Goal: Transaction & Acquisition: Complete application form

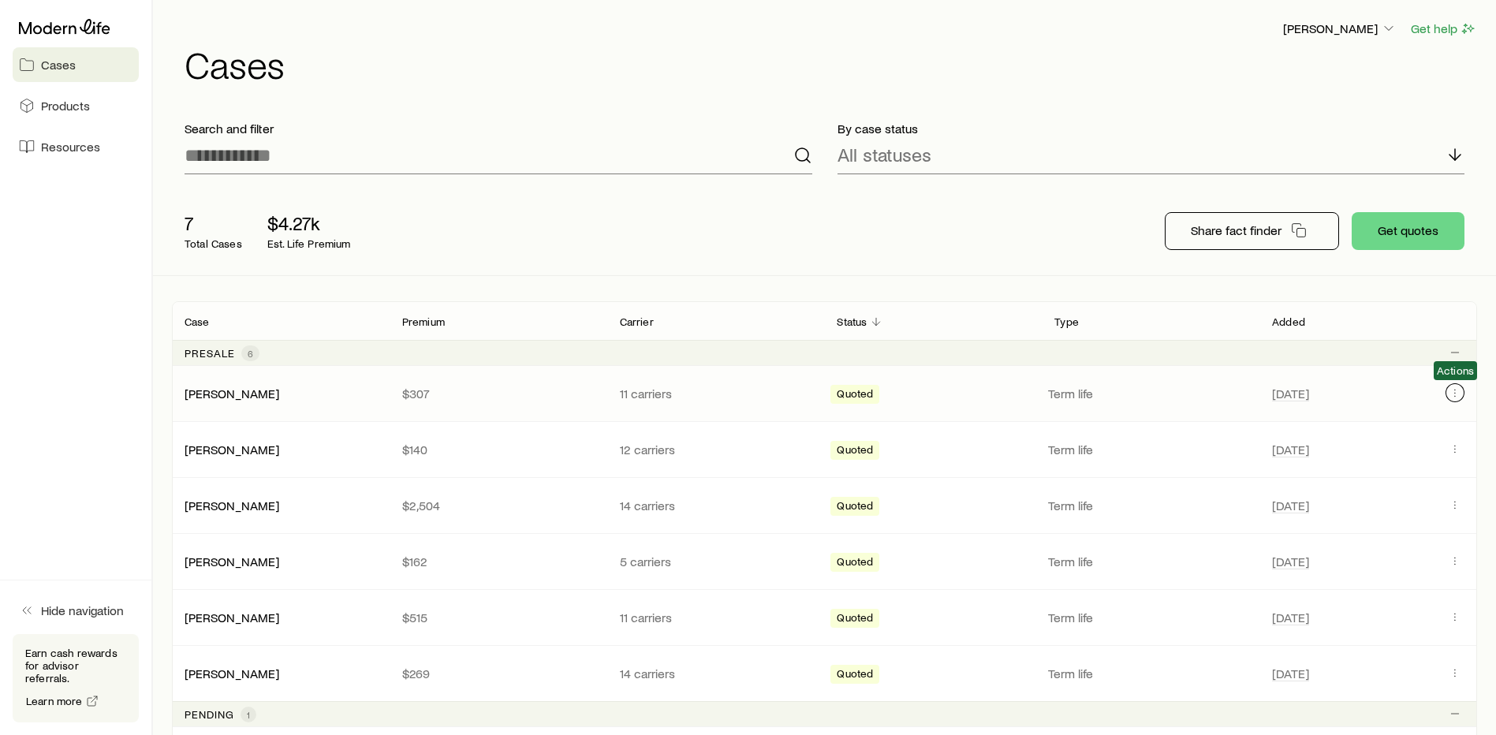
click at [1459, 387] on icon "Client cases" at bounding box center [1455, 393] width 13 height 13
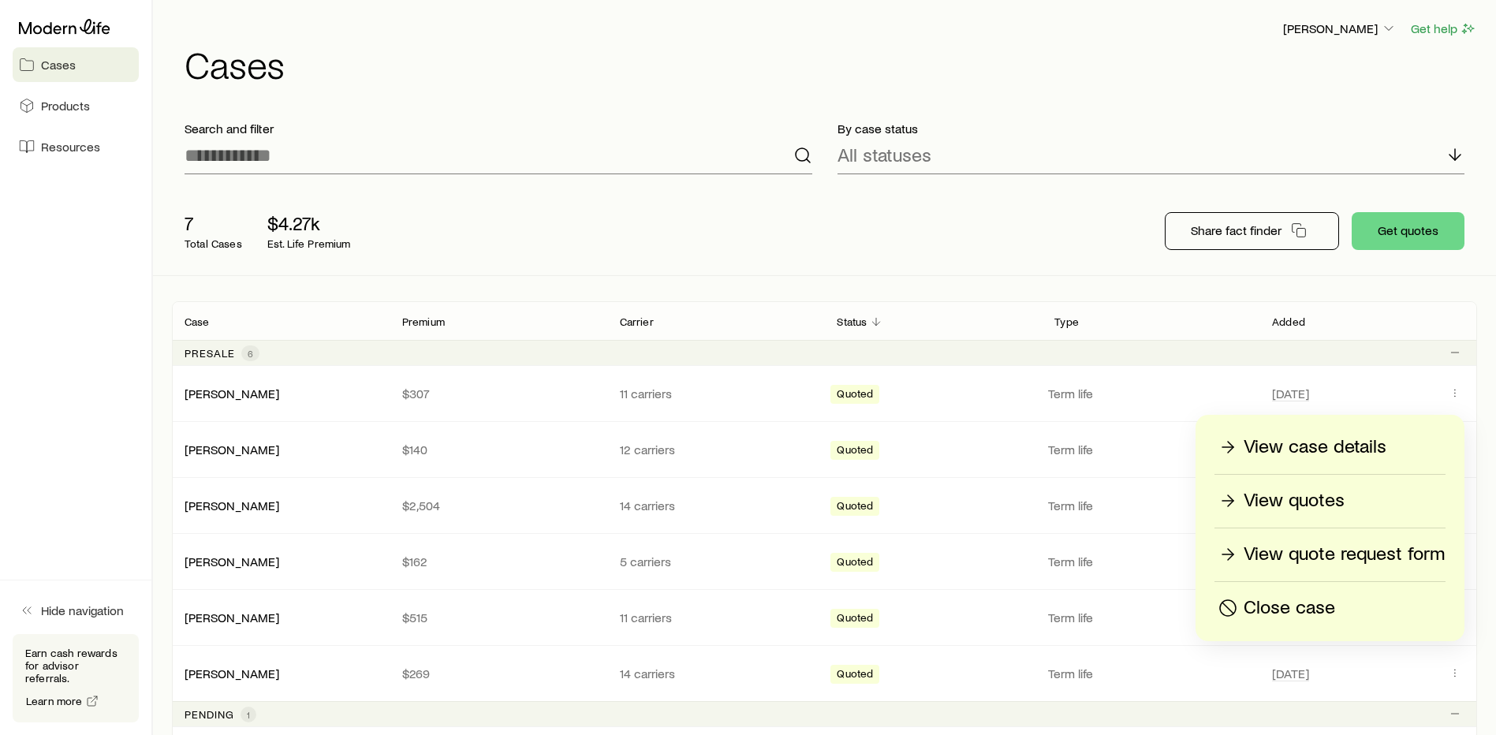
click at [1347, 452] on p "View case details" at bounding box center [1315, 447] width 143 height 25
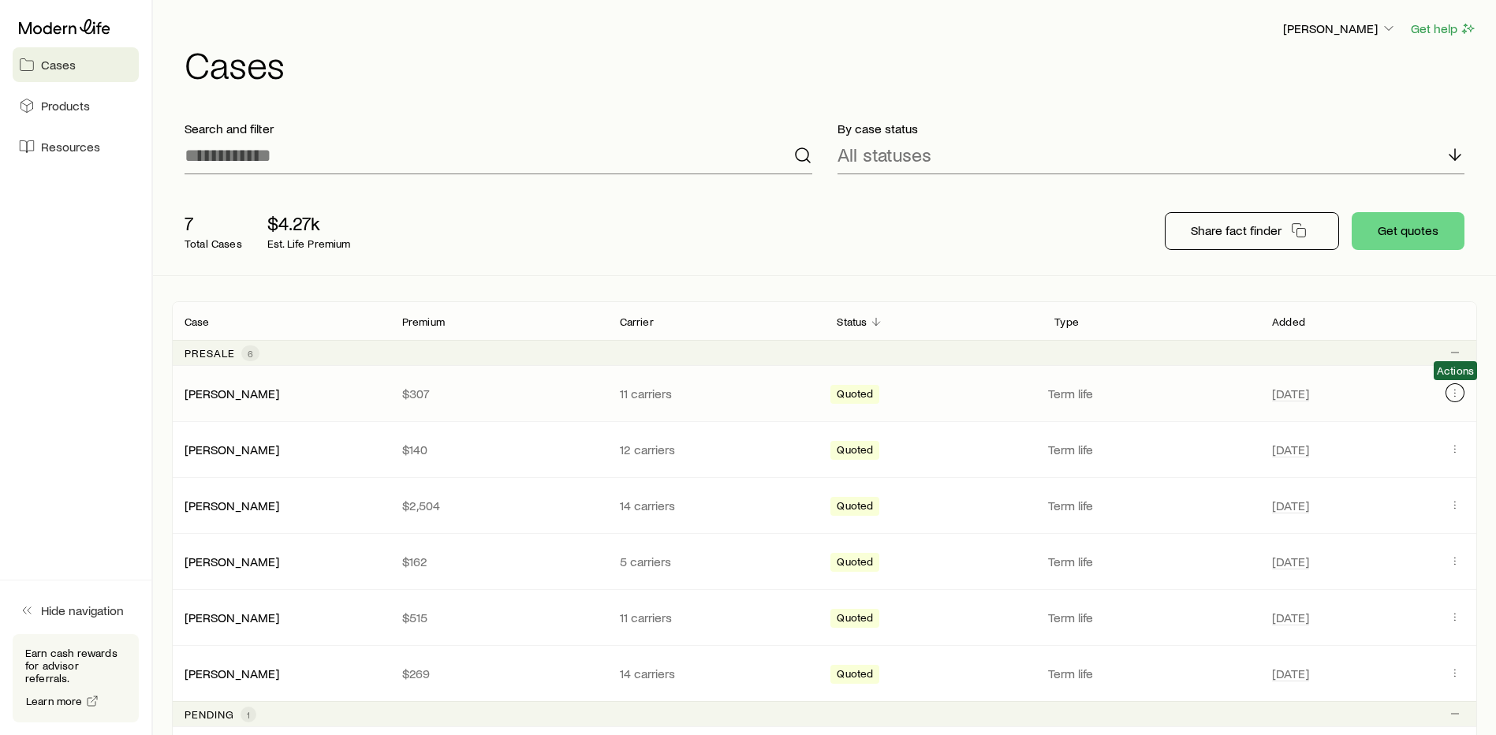
click at [1455, 389] on icon "Client cases" at bounding box center [1455, 393] width 13 height 13
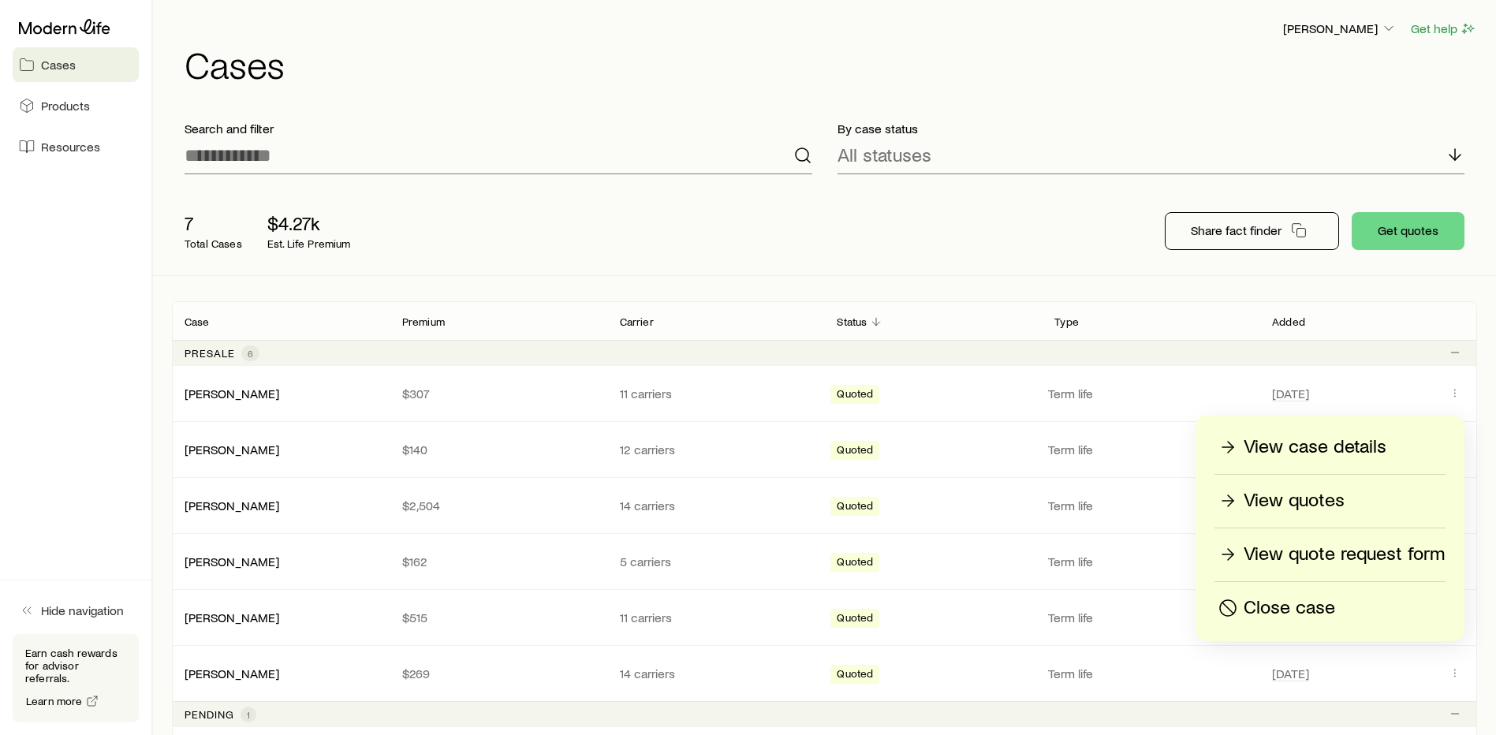
click at [1311, 500] on p "View quotes" at bounding box center [1294, 500] width 101 height 25
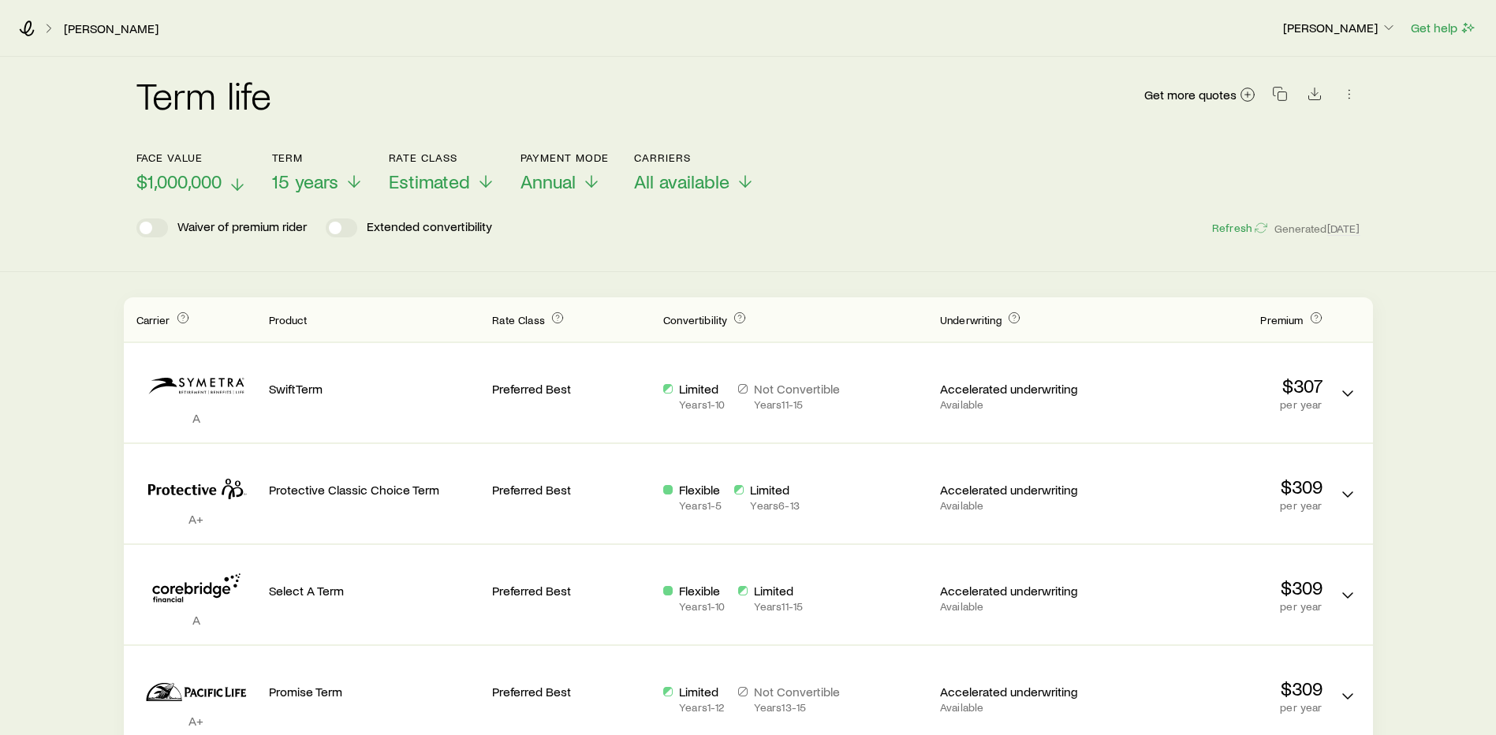
click at [231, 183] on icon at bounding box center [237, 184] width 19 height 19
click at [353, 182] on icon at bounding box center [358, 184] width 19 height 19
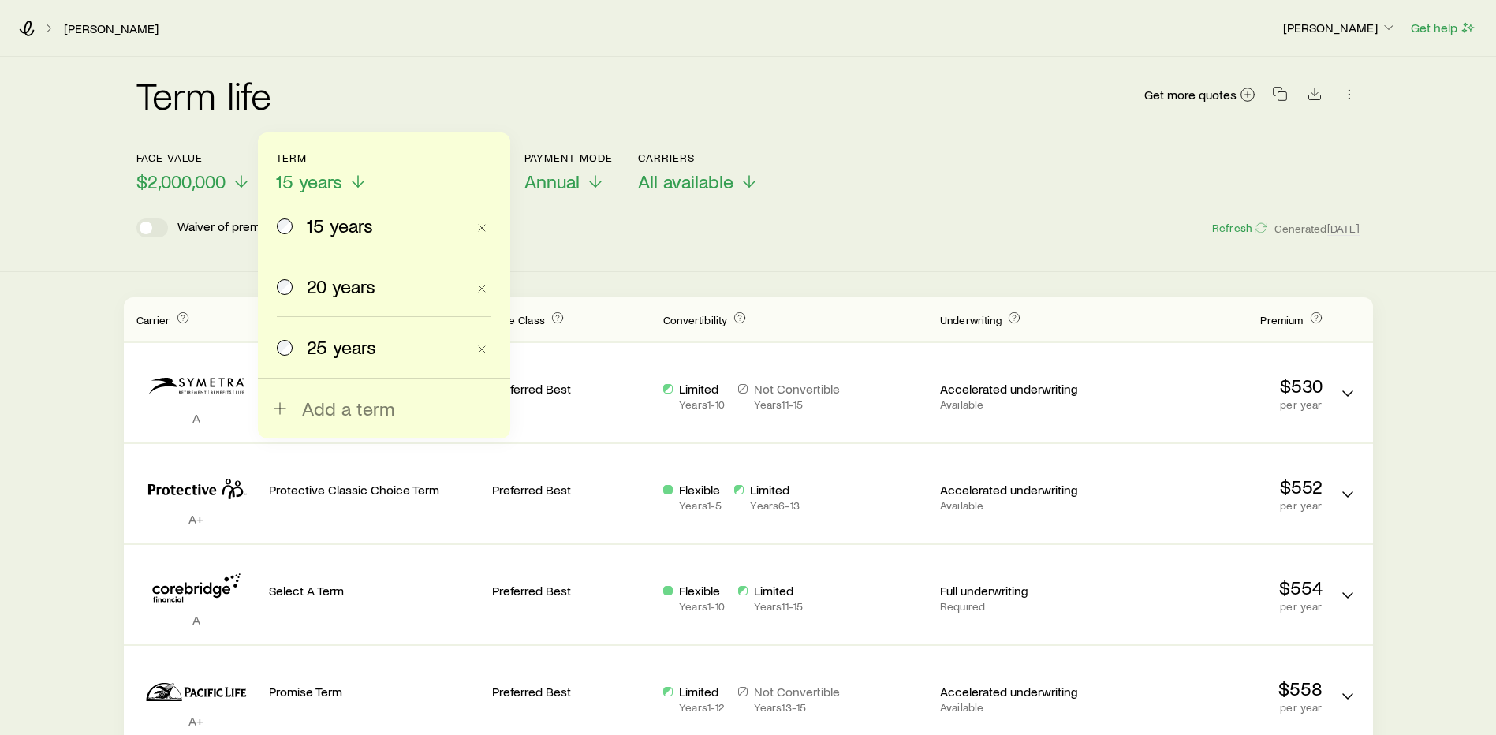
click at [278, 280] on span at bounding box center [285, 286] width 17 height 22
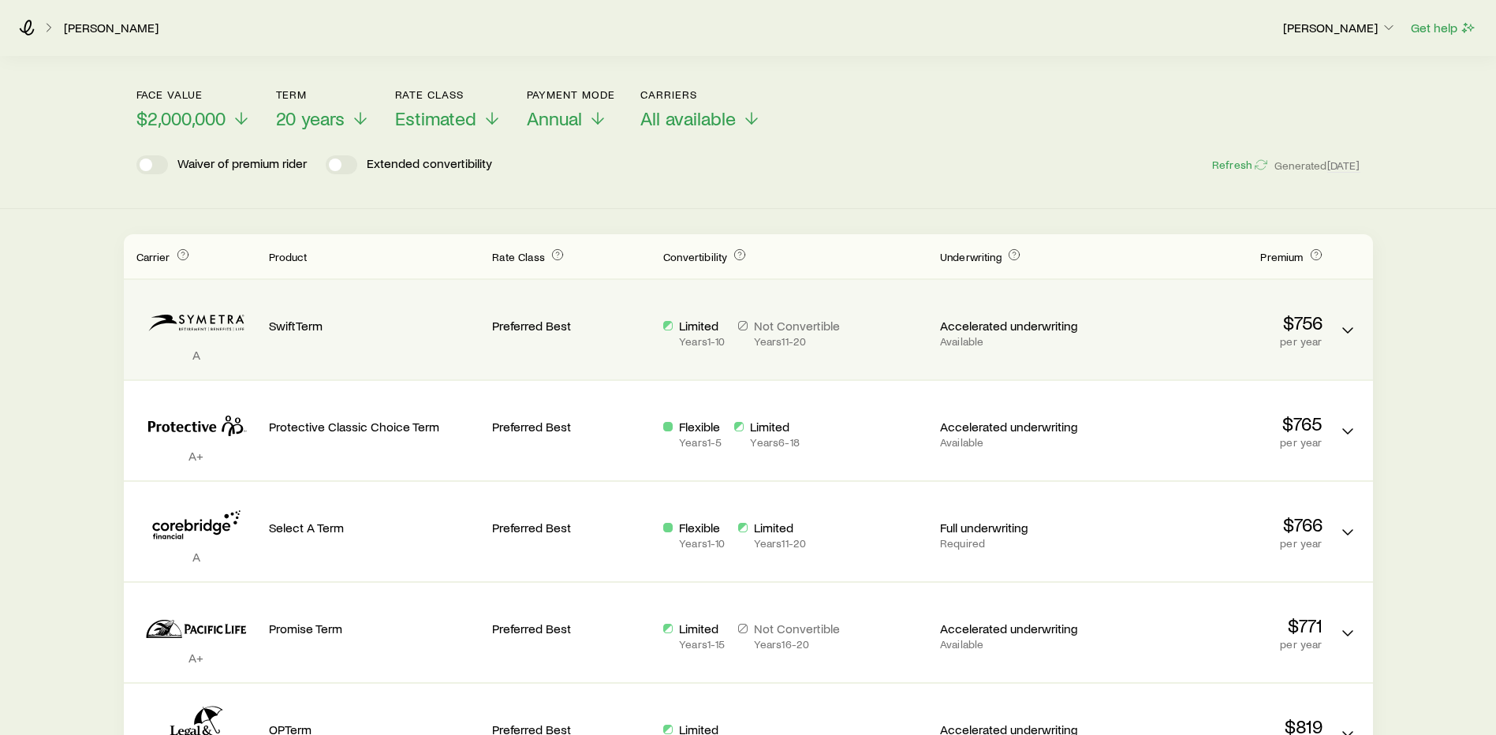
scroll to position [158, 0]
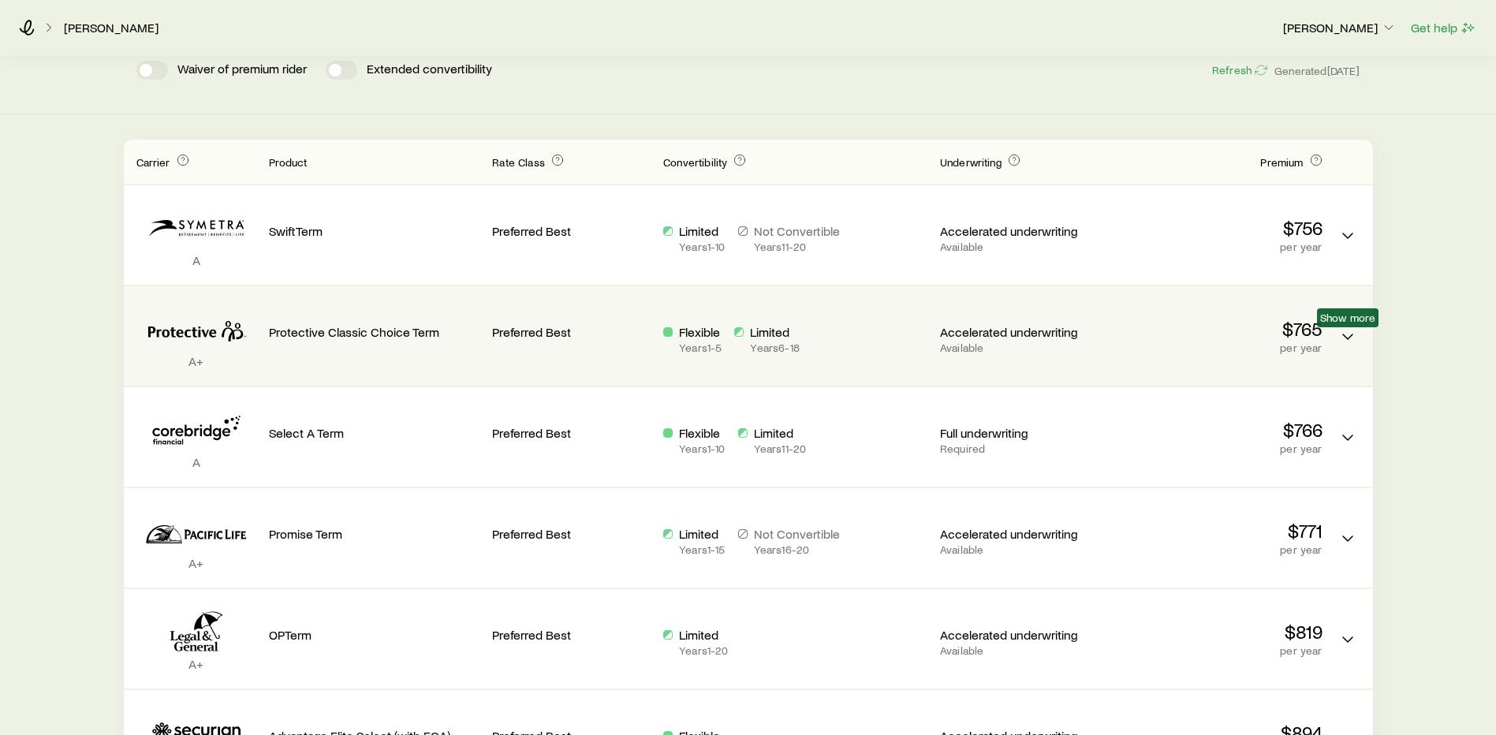
click at [1362, 339] on div "A+ Protective Classic Choice Term Preferred Best Flexible Years 1 - 5 Limited Y…" at bounding box center [748, 335] width 1249 height 99
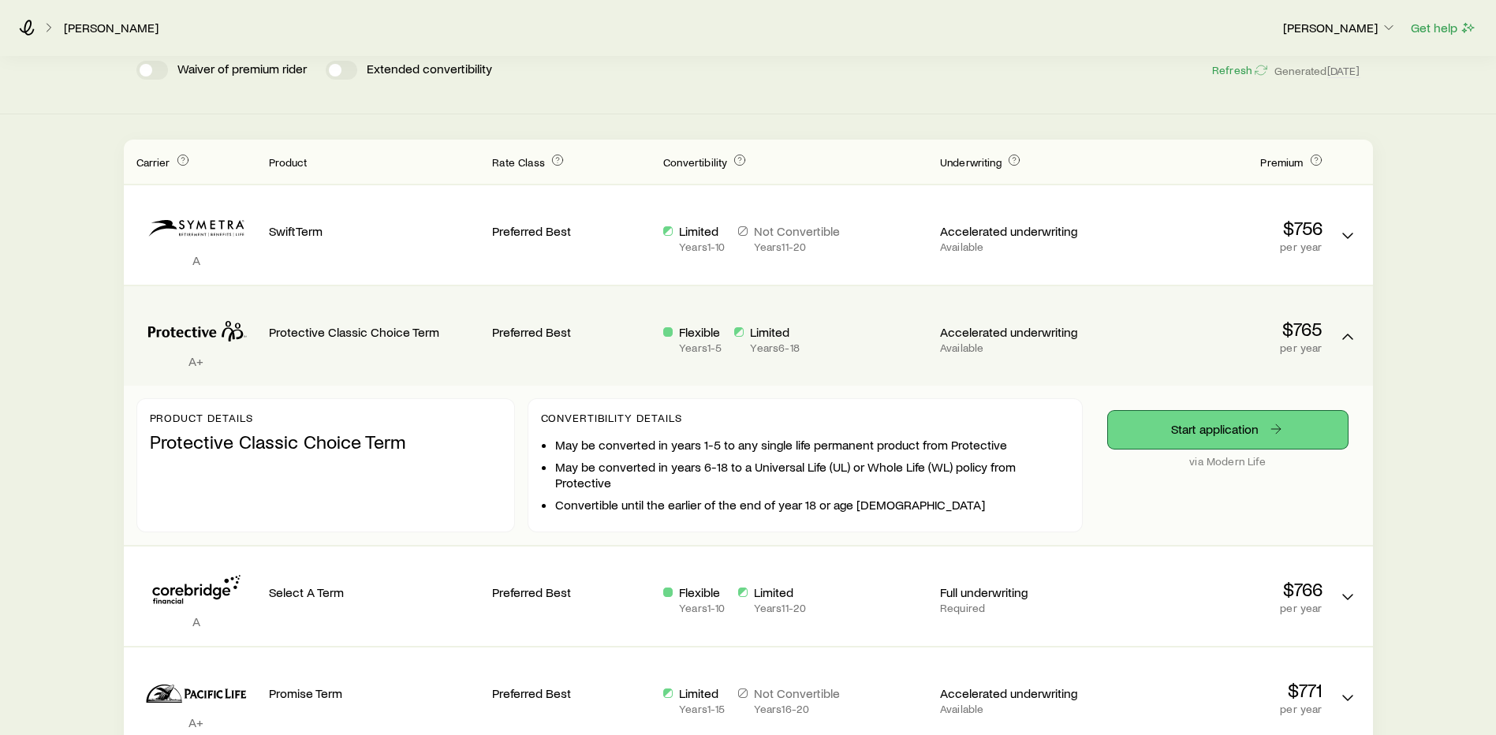
click at [1257, 424] on link "Start application" at bounding box center [1228, 430] width 240 height 38
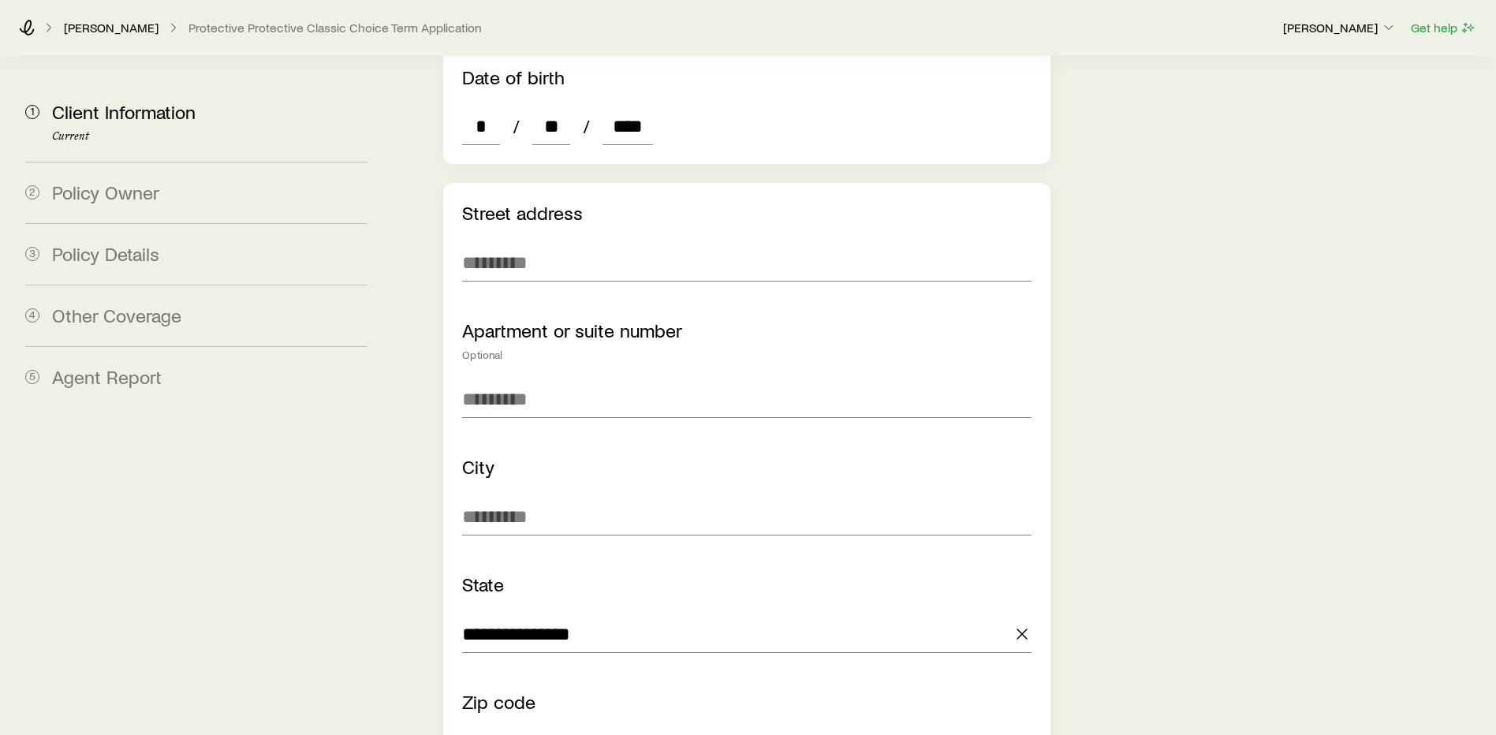
scroll to position [947, 0]
click at [573, 243] on input "text" at bounding box center [747, 262] width 570 height 38
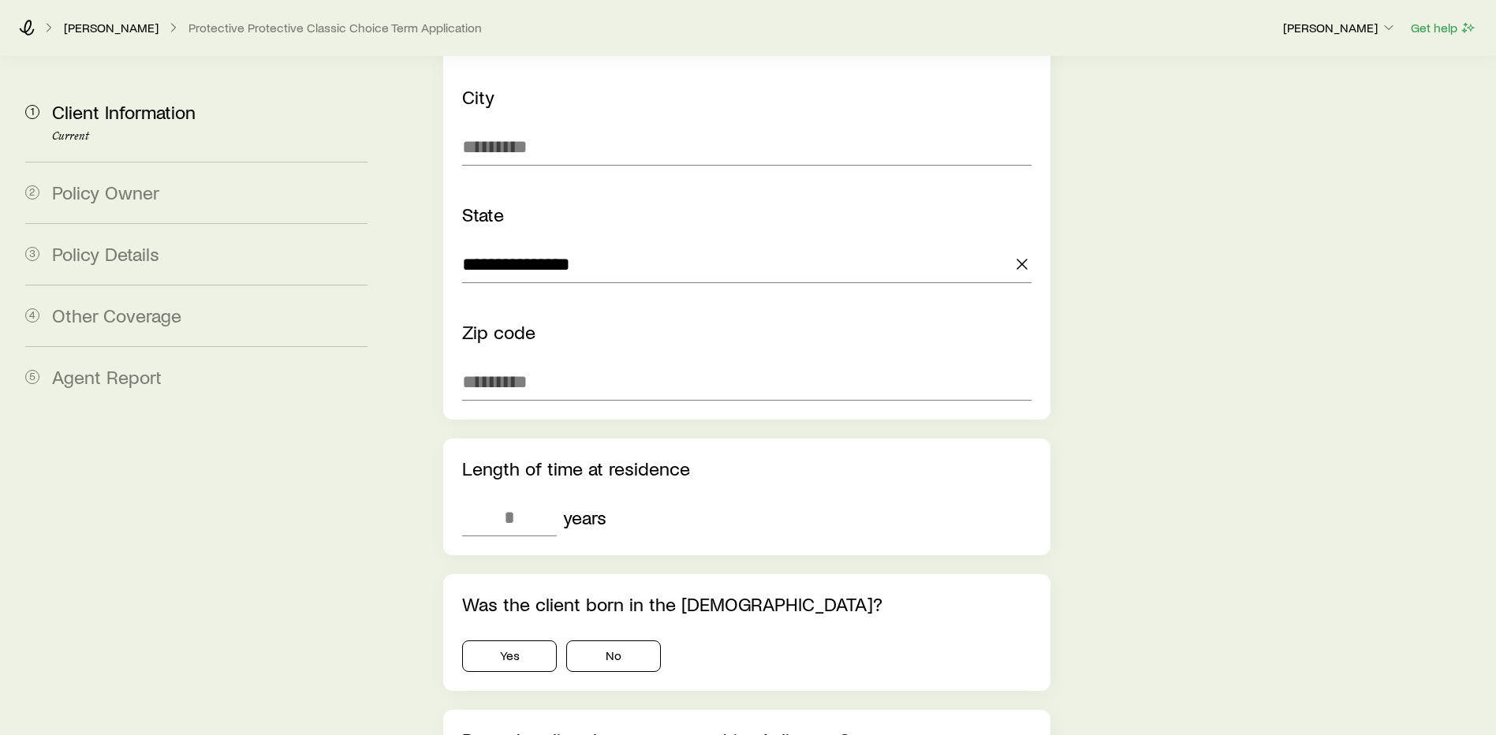
scroll to position [1578, 0]
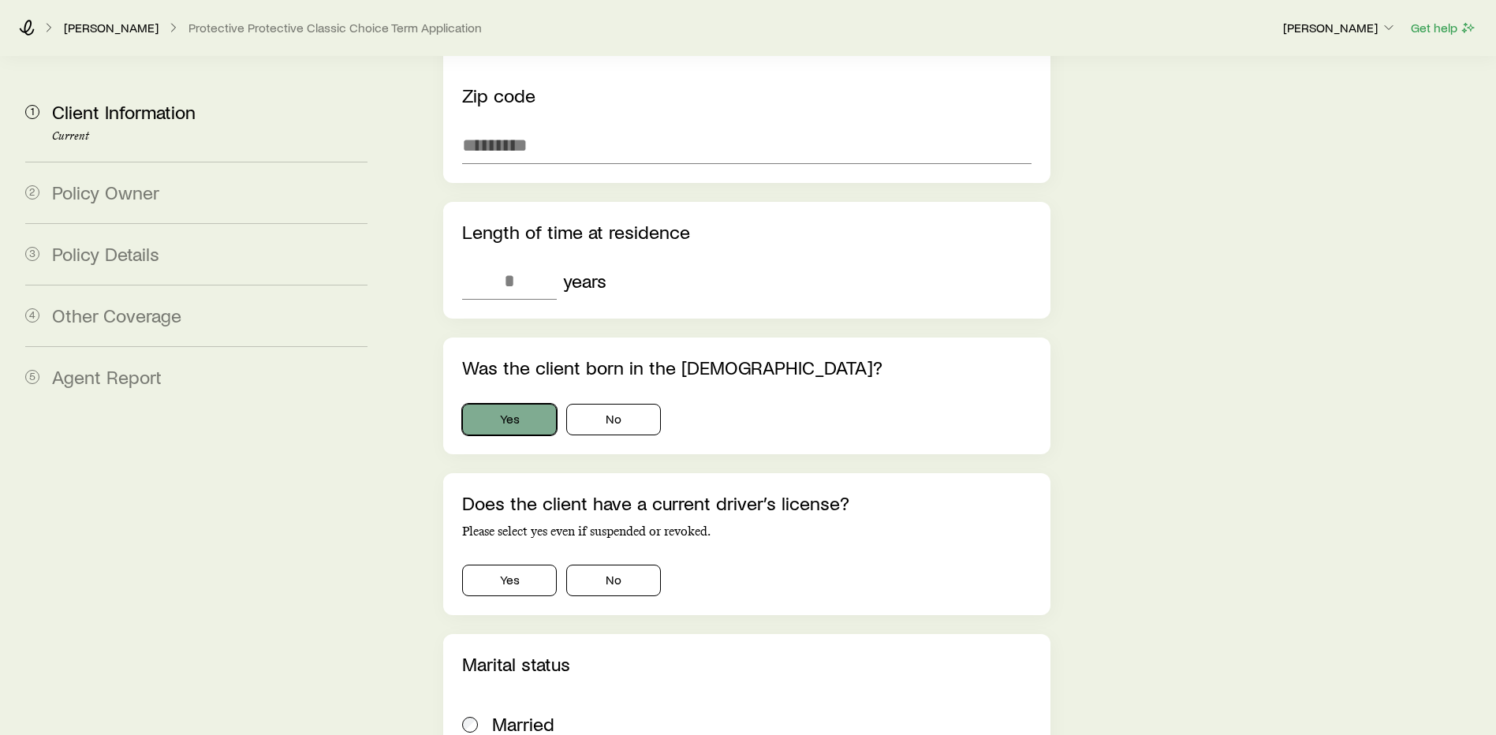
click at [519, 404] on button "Yes" at bounding box center [509, 420] width 95 height 32
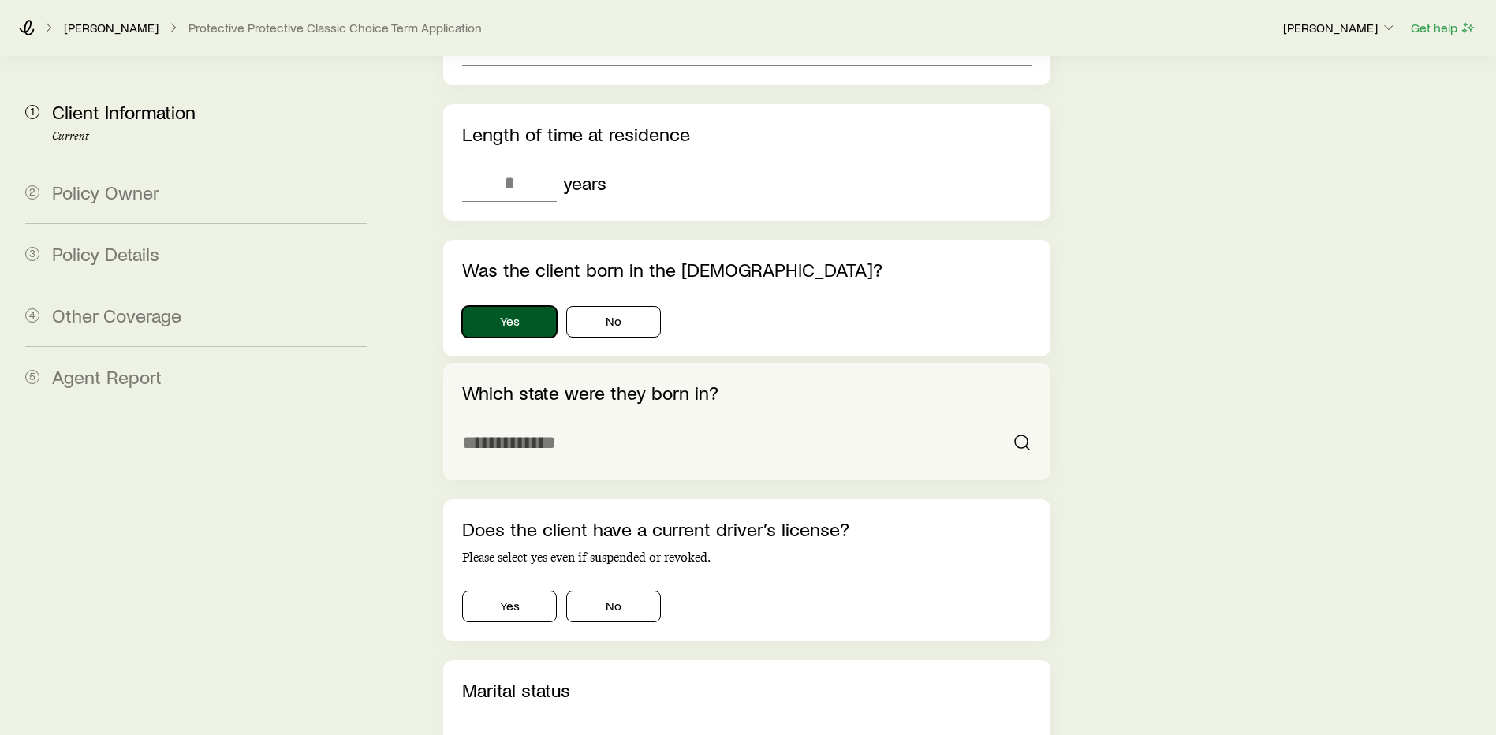
scroll to position [1814, 0]
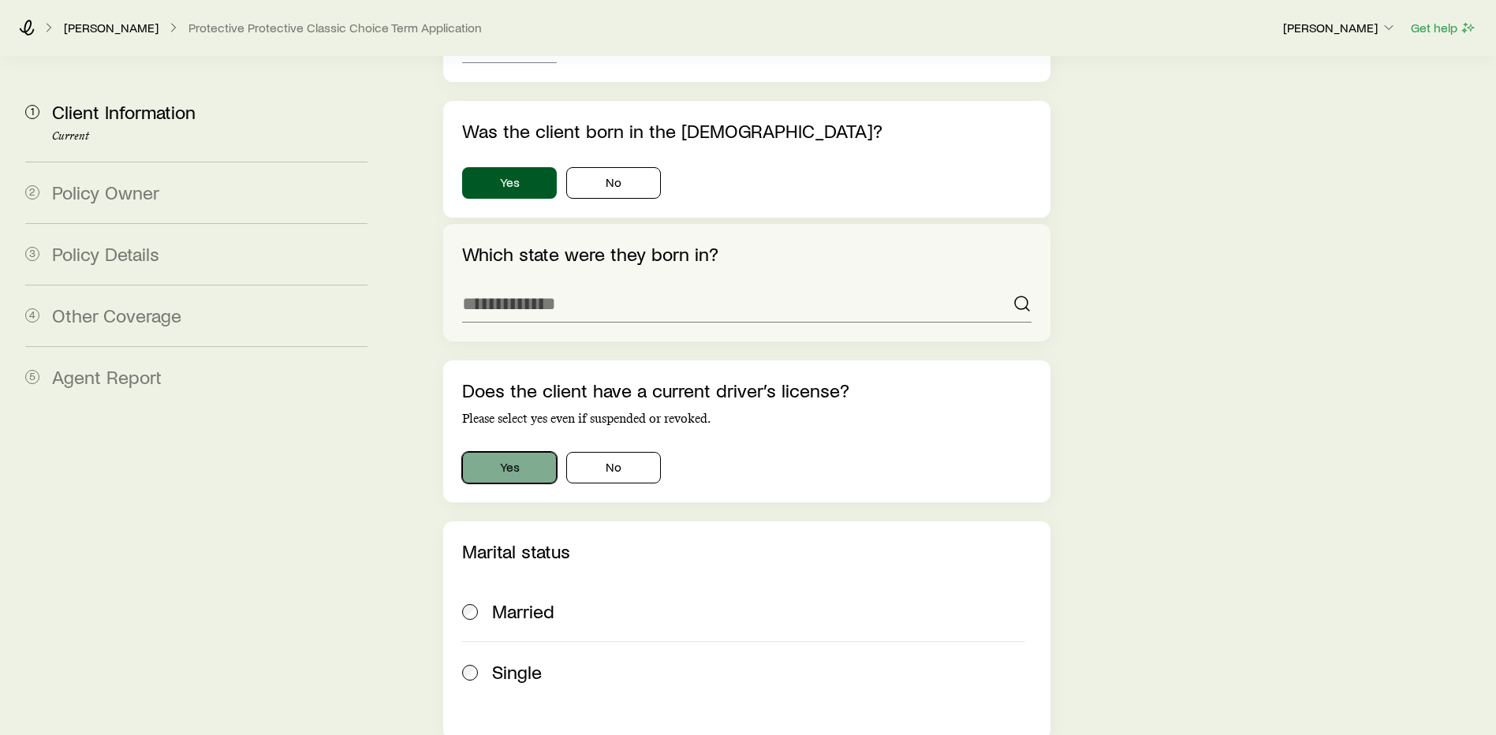
click at [501, 452] on button "Yes" at bounding box center [509, 468] width 95 height 32
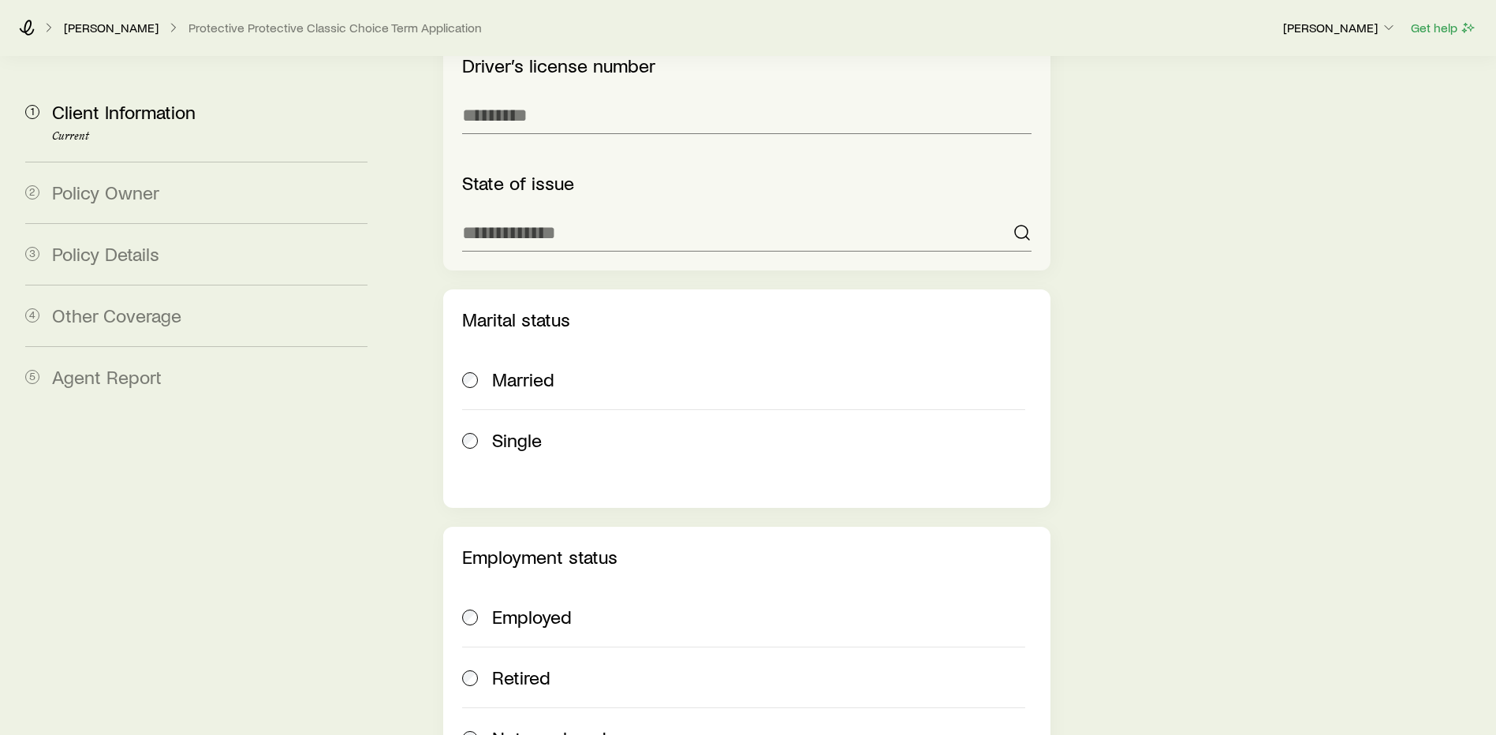
click at [478, 368] on span at bounding box center [470, 379] width 17 height 22
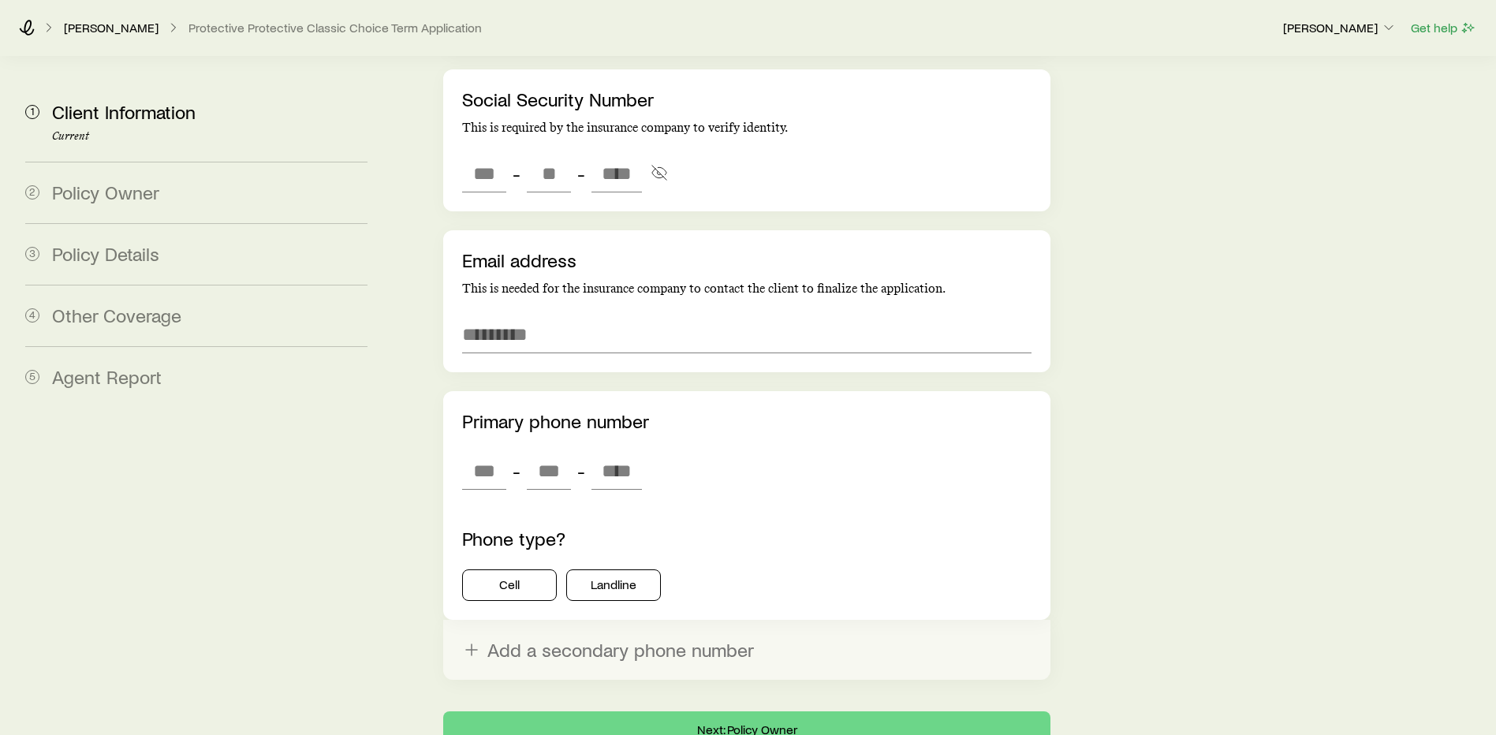
scroll to position [4396, 0]
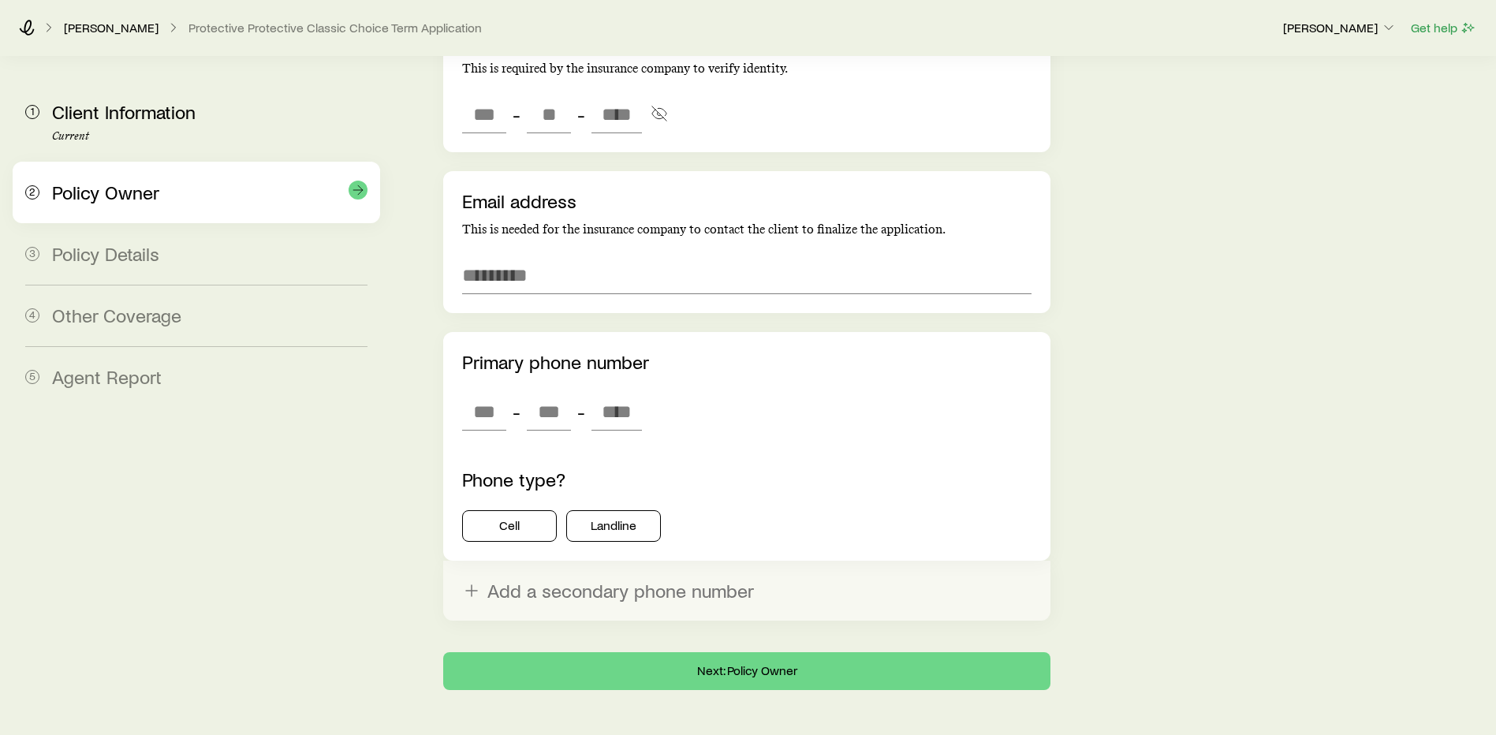
click at [40, 188] on div "2 Policy Owner" at bounding box center [196, 193] width 342 height 62
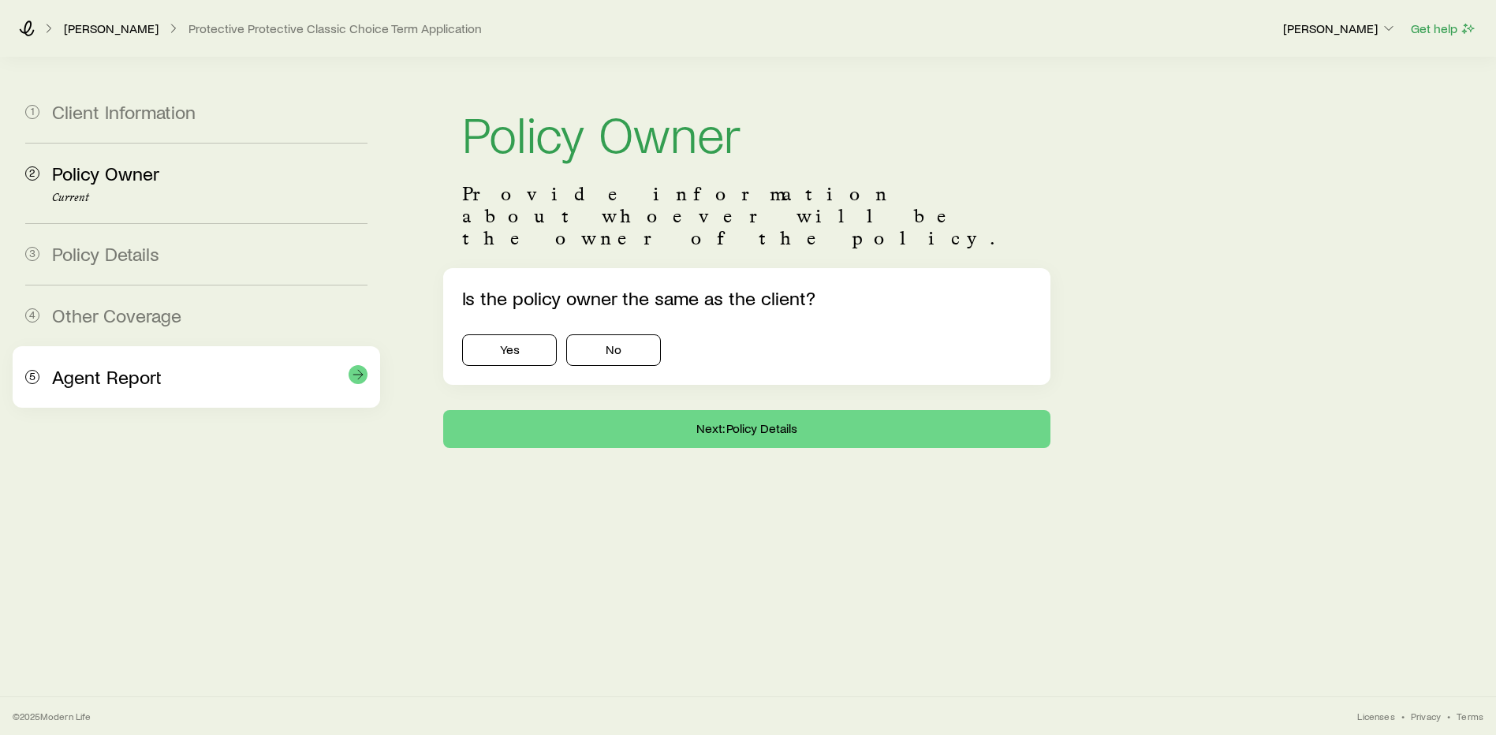
scroll to position [0, 0]
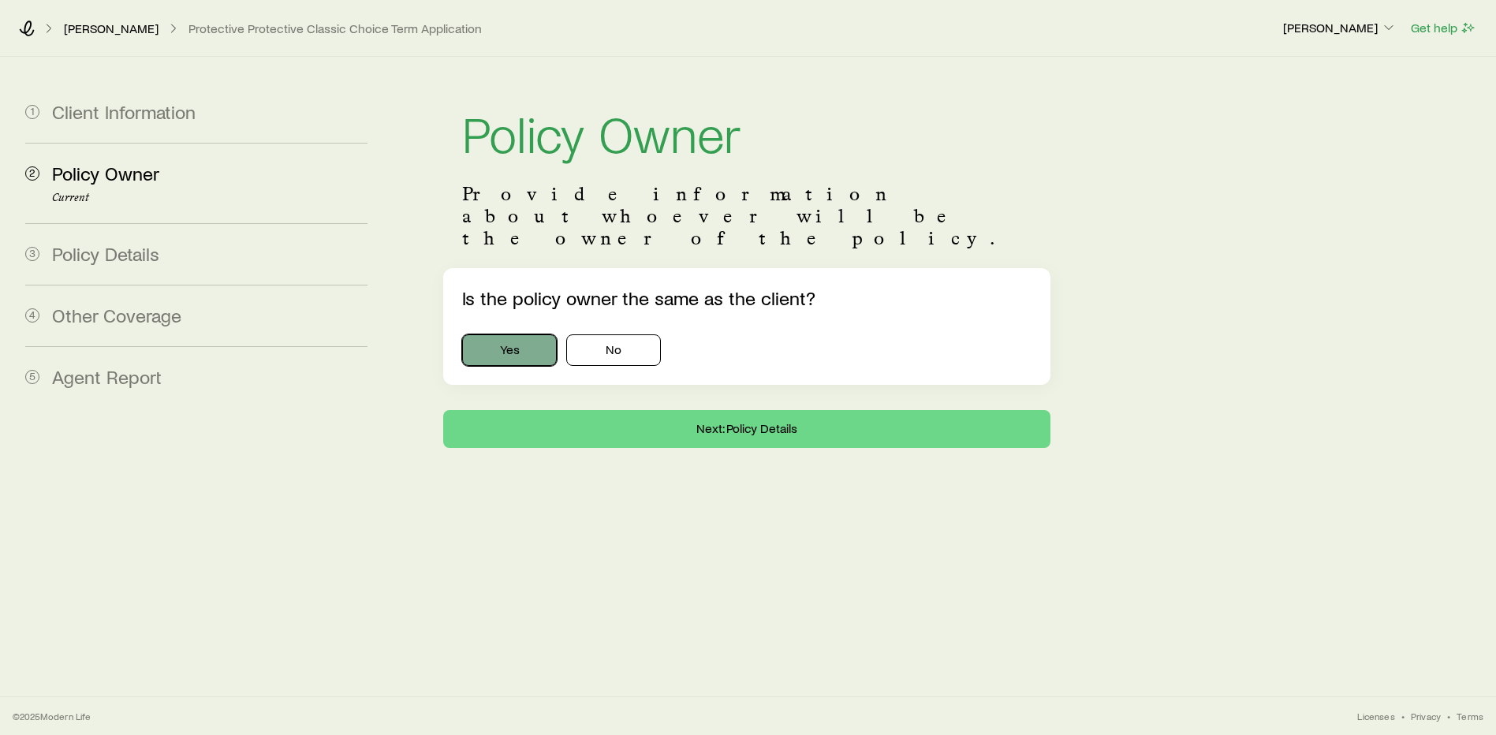
click at [521, 334] on button "Yes" at bounding box center [509, 350] width 95 height 32
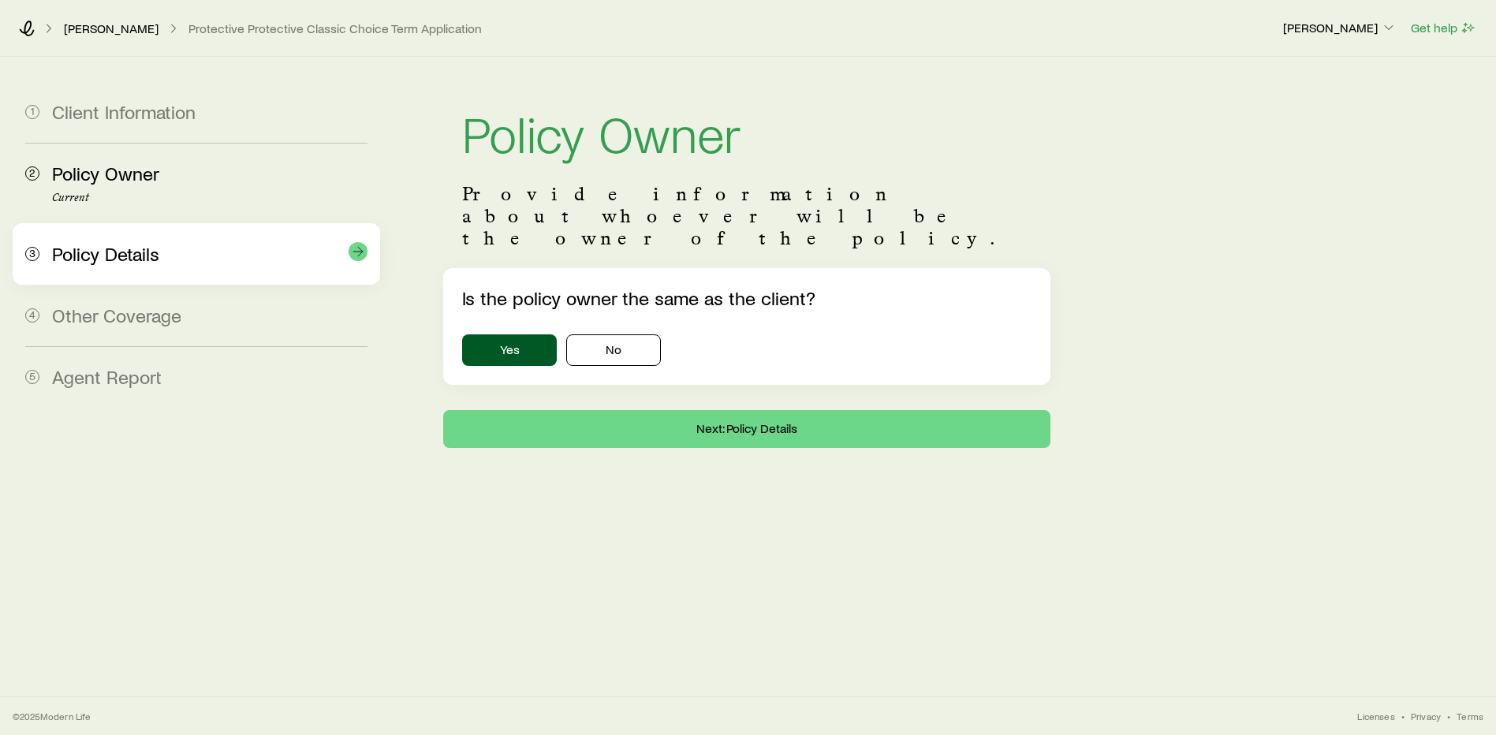
click at [93, 252] on span "Policy Details" at bounding box center [105, 253] width 107 height 23
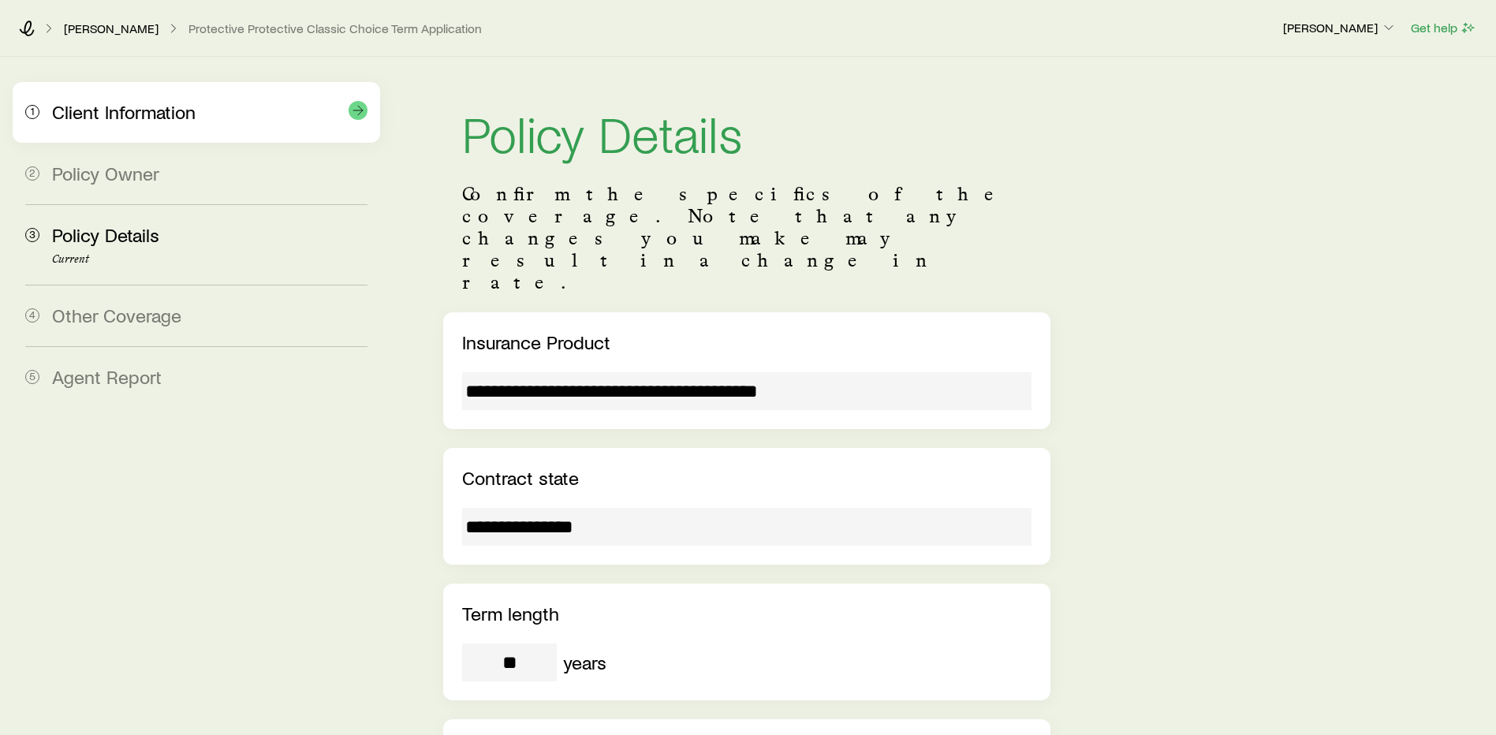
click at [148, 131] on div "1 Client Information" at bounding box center [196, 112] width 342 height 61
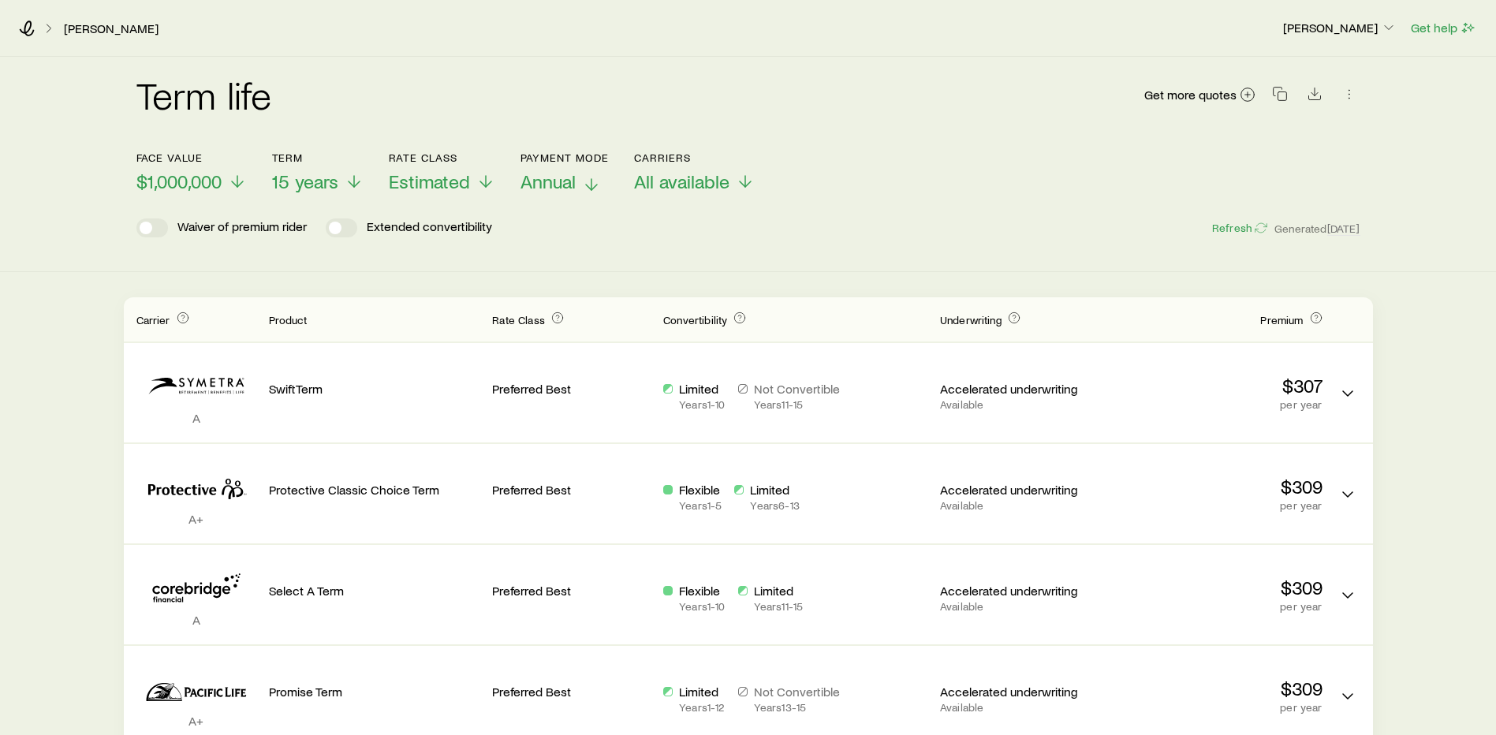
click at [586, 185] on polyline at bounding box center [591, 188] width 11 height 6
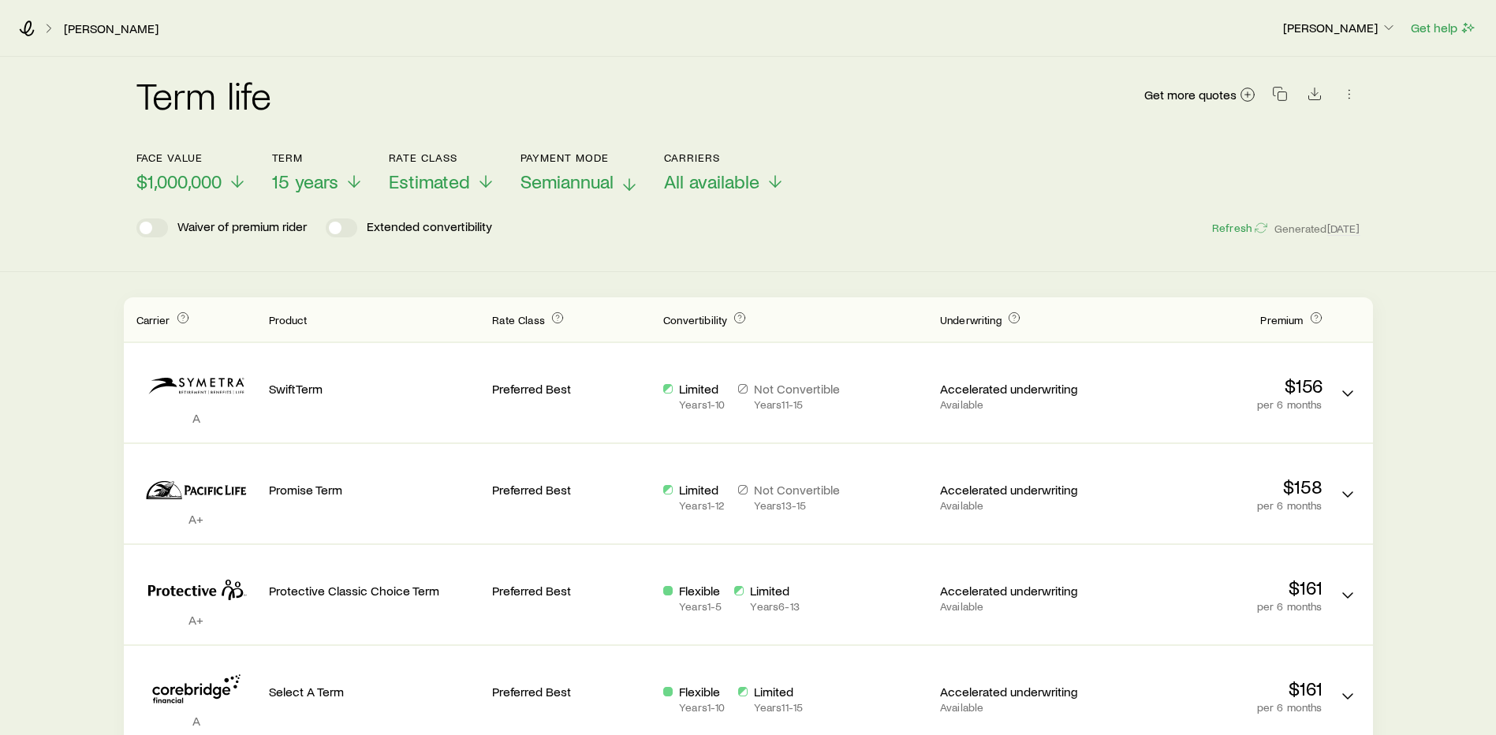
click at [620, 185] on icon at bounding box center [629, 184] width 19 height 19
click at [609, 188] on line at bounding box center [609, 184] width 0 height 11
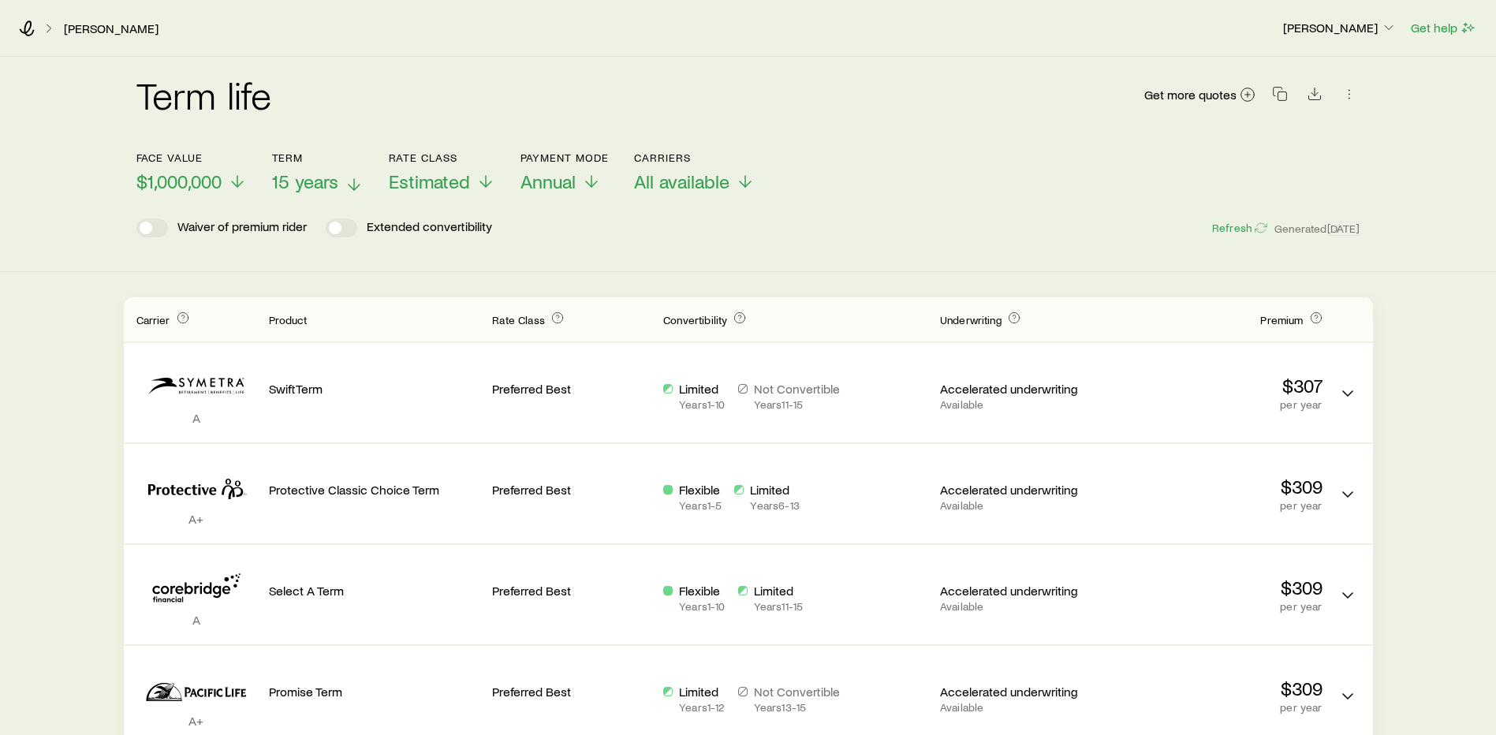
click at [332, 185] on span "15 years" at bounding box center [305, 181] width 66 height 22
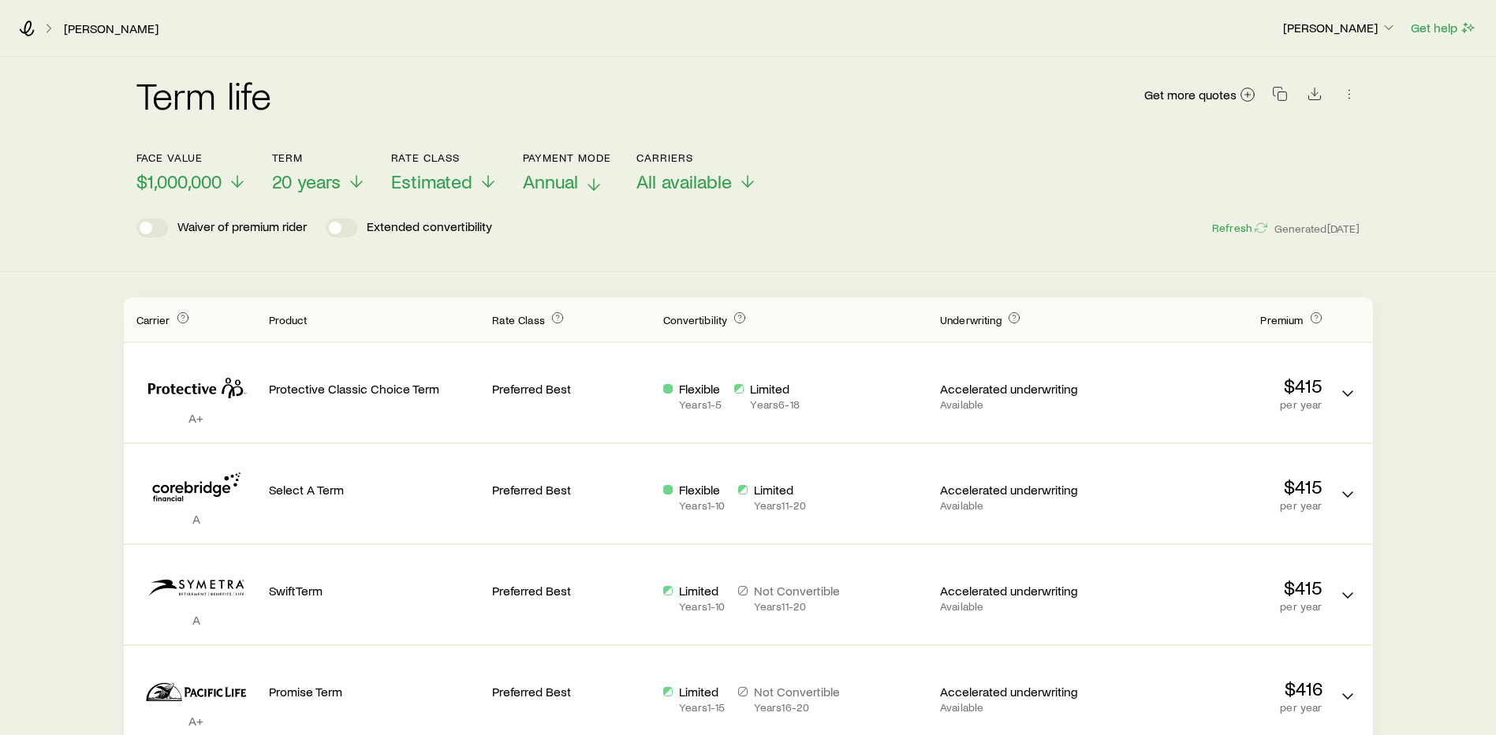
click at [595, 189] on icon at bounding box center [594, 184] width 19 height 19
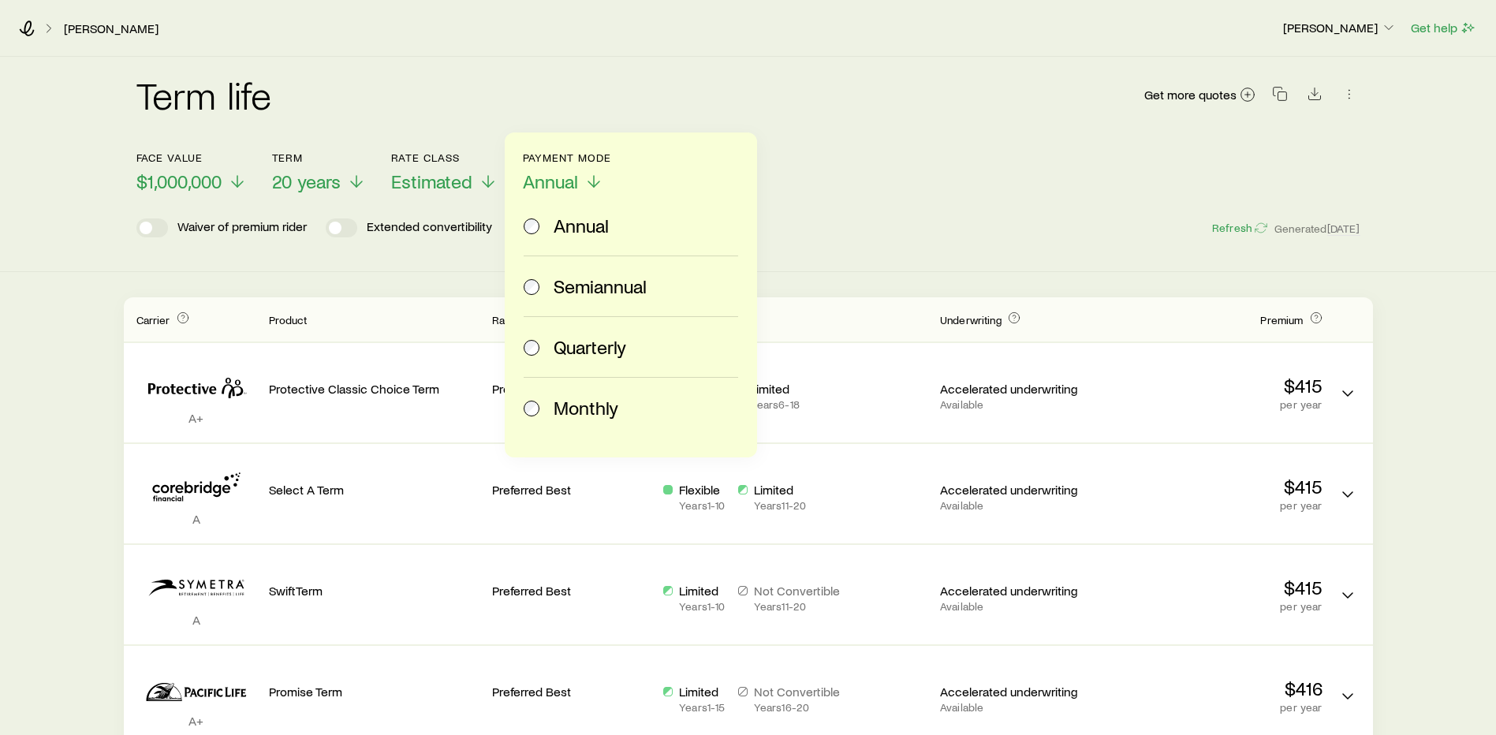
click at [535, 295] on span at bounding box center [532, 286] width 17 height 22
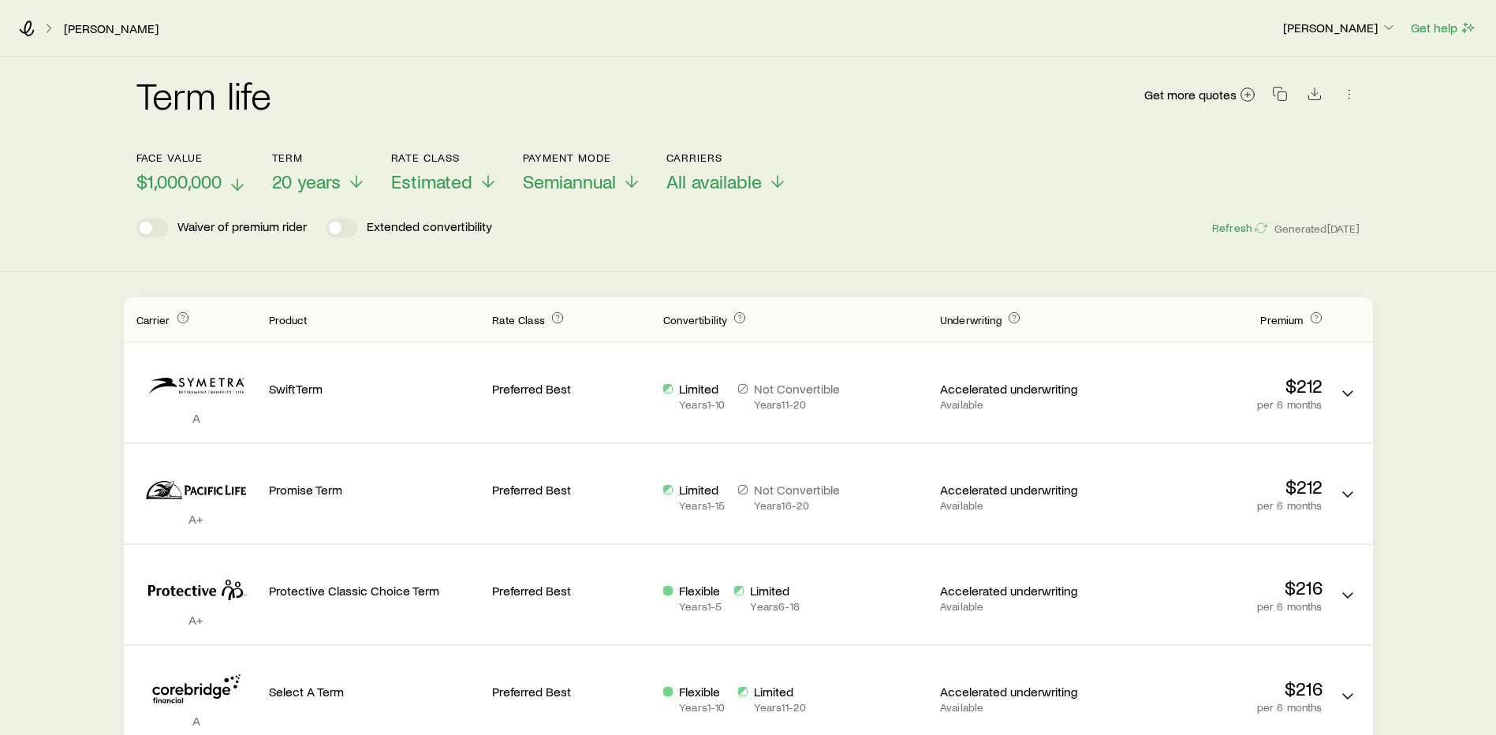
click at [239, 181] on icon at bounding box center [237, 184] width 19 height 19
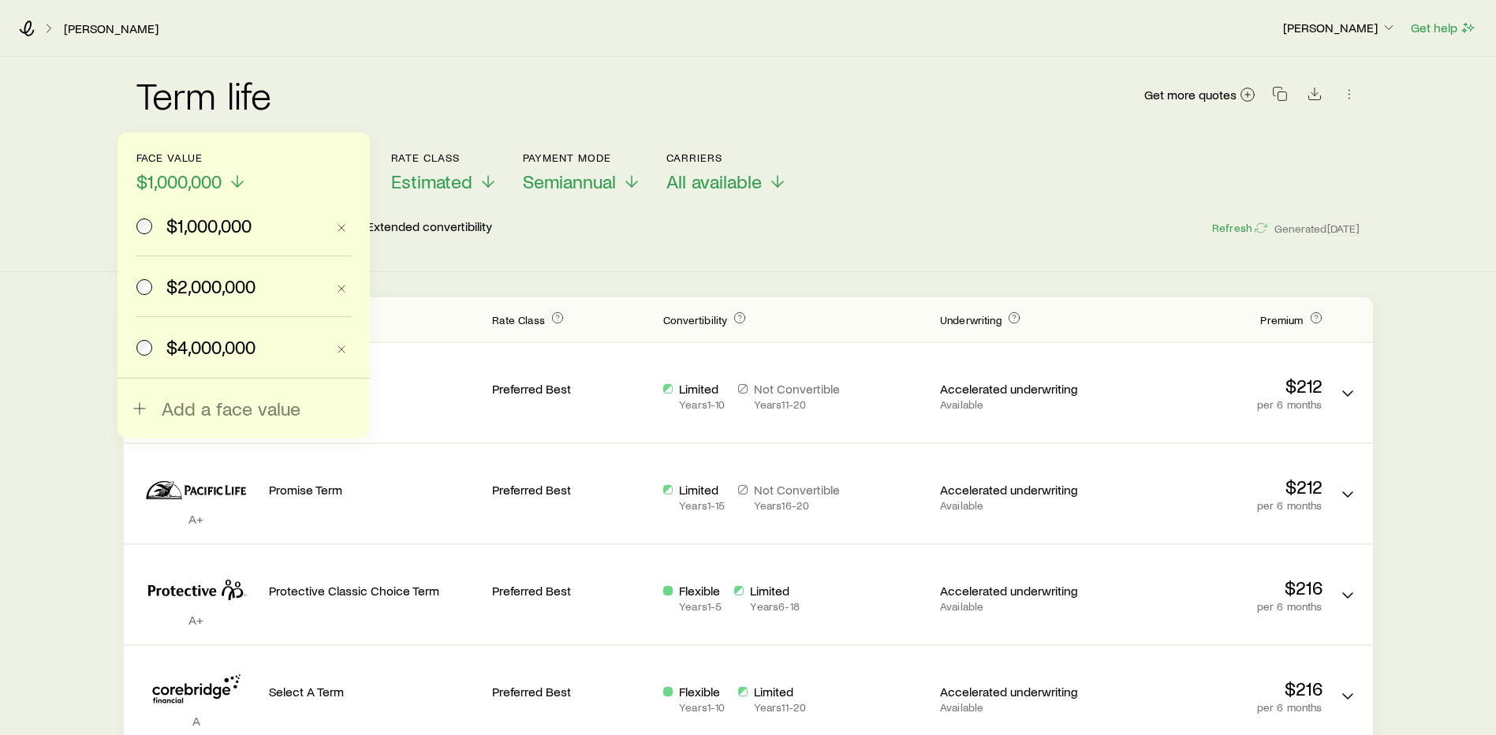
click at [151, 278] on span at bounding box center [144, 286] width 17 height 22
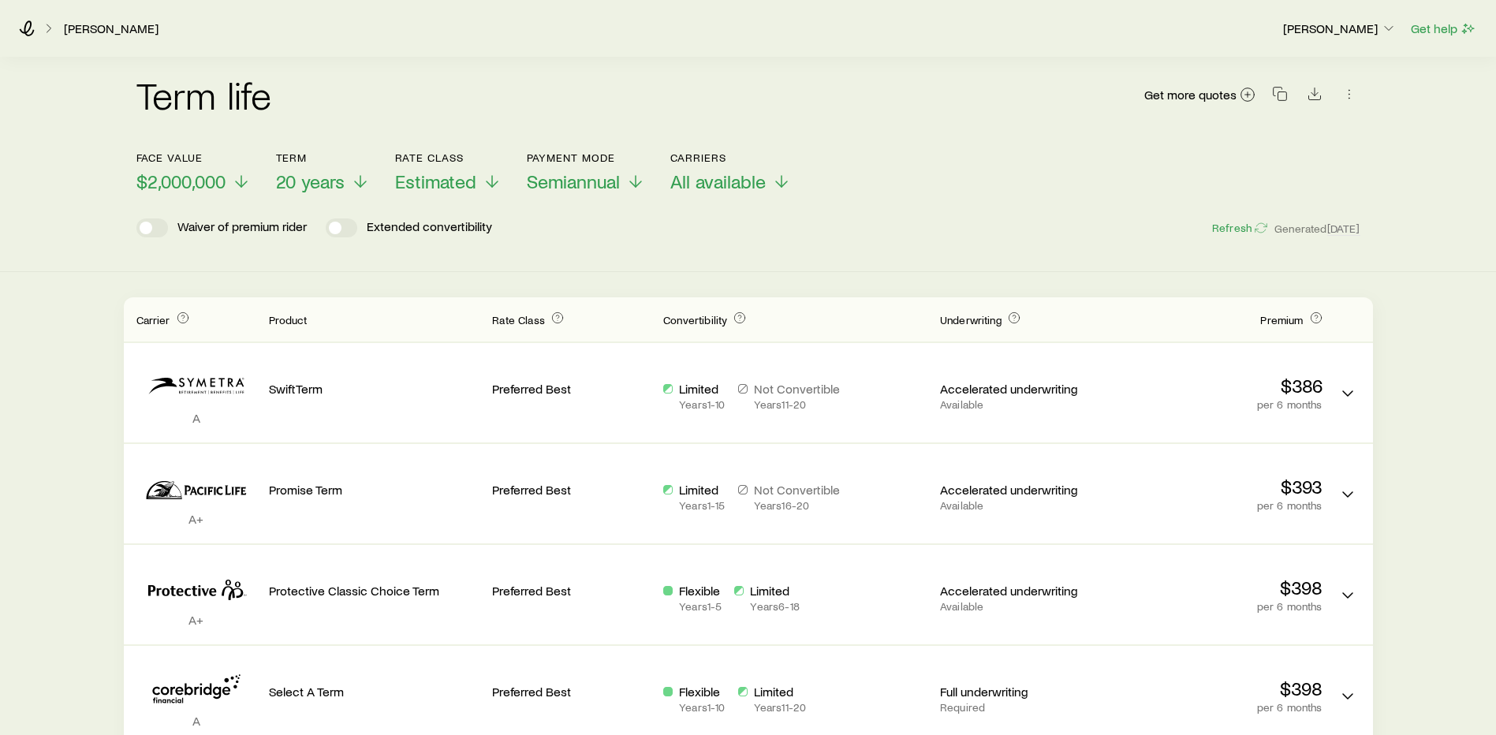
scroll to position [158, 0]
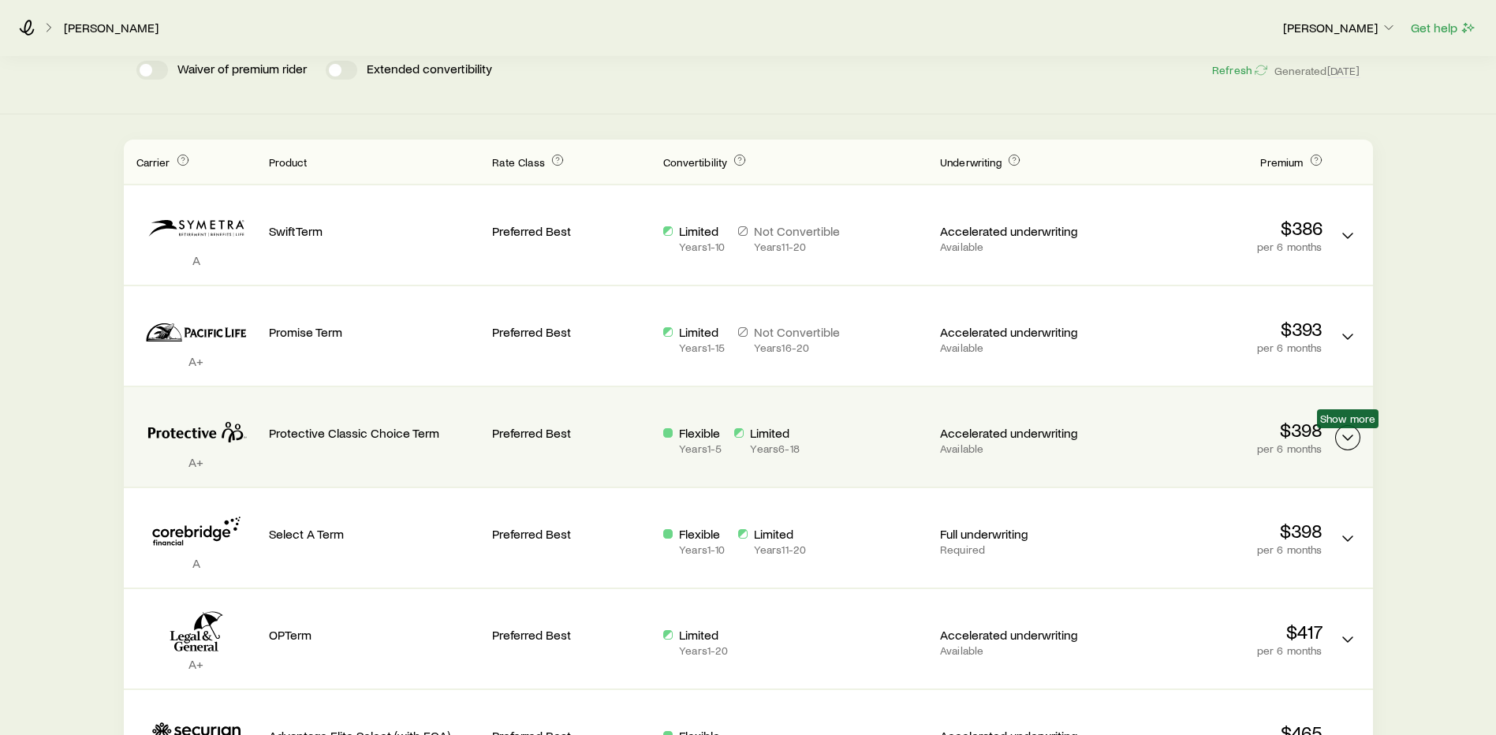
click at [1350, 435] on icon "Term quotes" at bounding box center [1348, 437] width 19 height 19
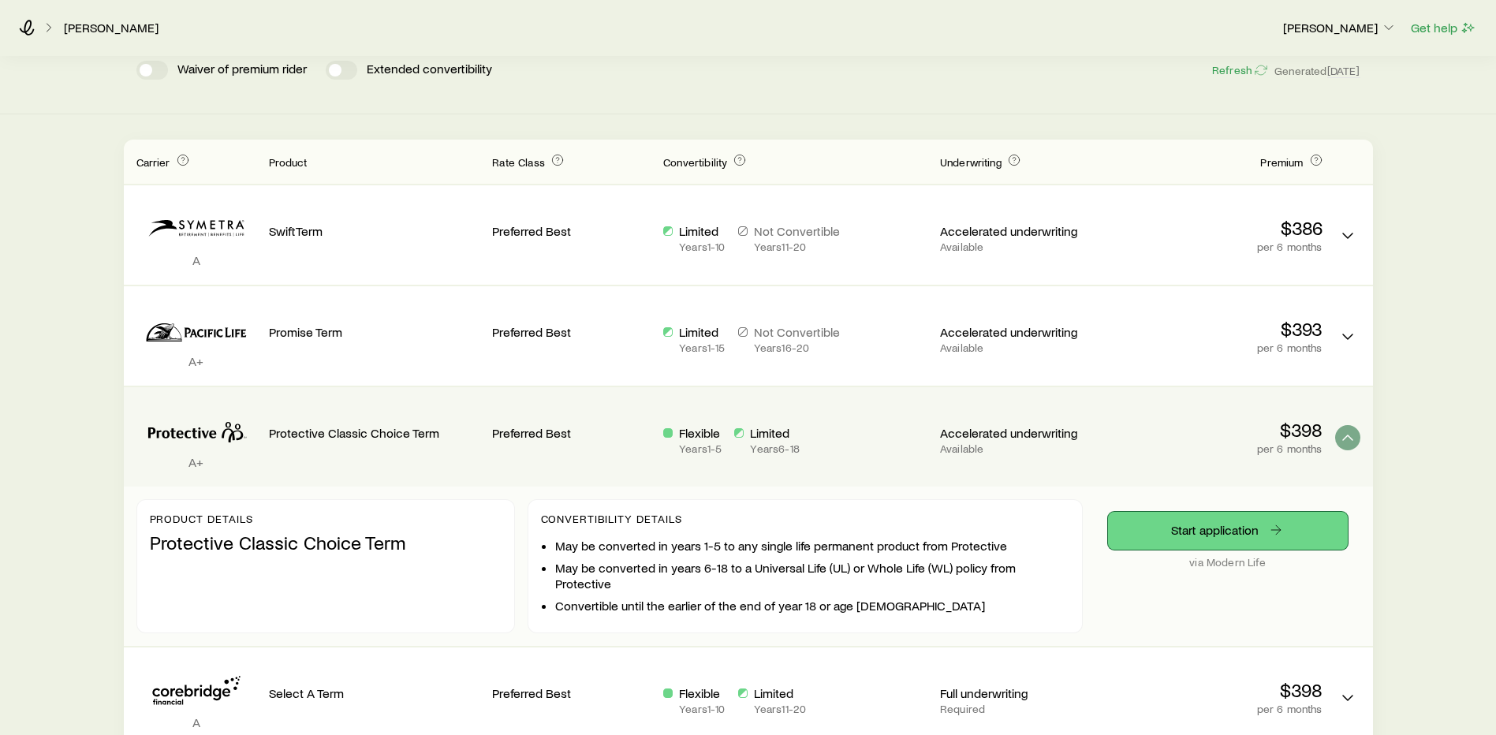
click at [1246, 526] on link "Start application" at bounding box center [1228, 531] width 240 height 38
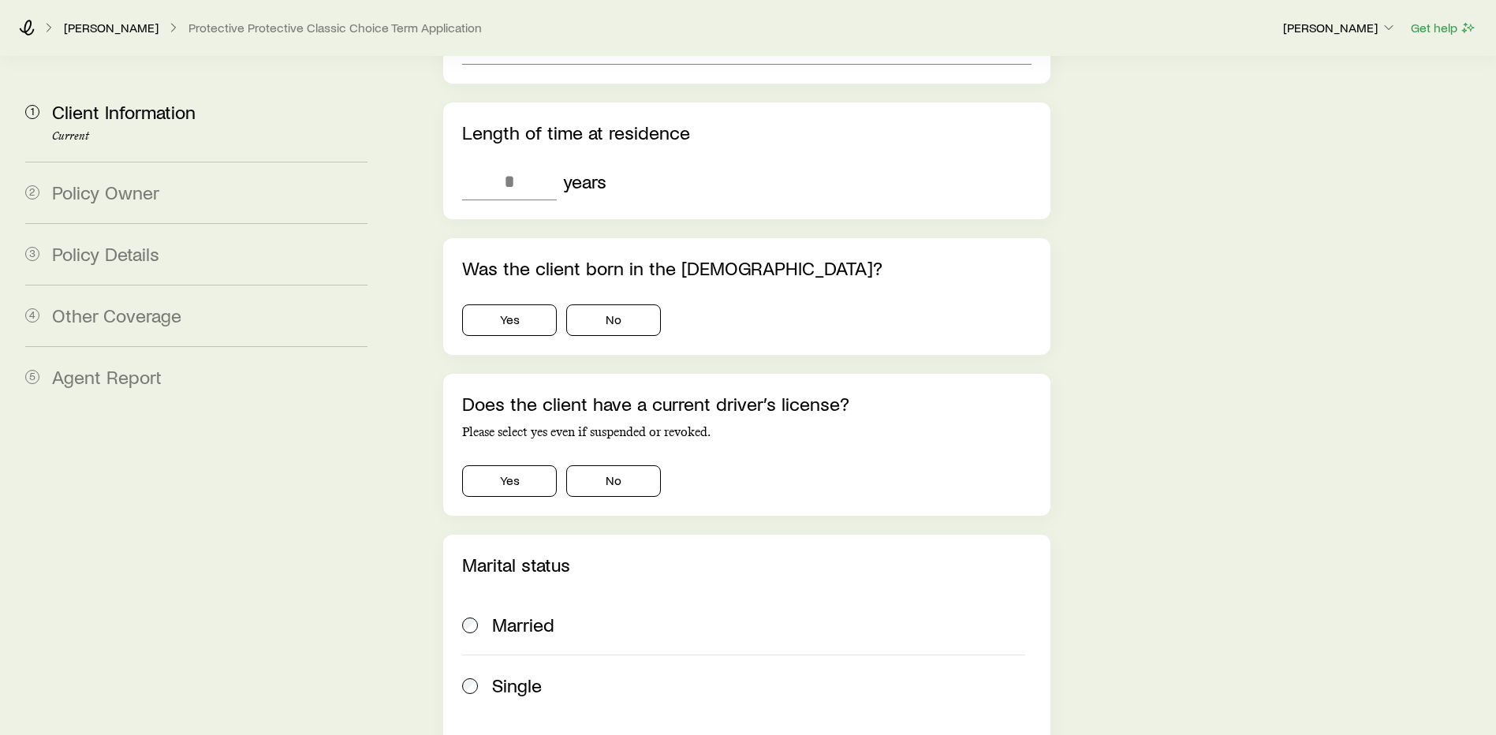
scroll to position [1657, 0]
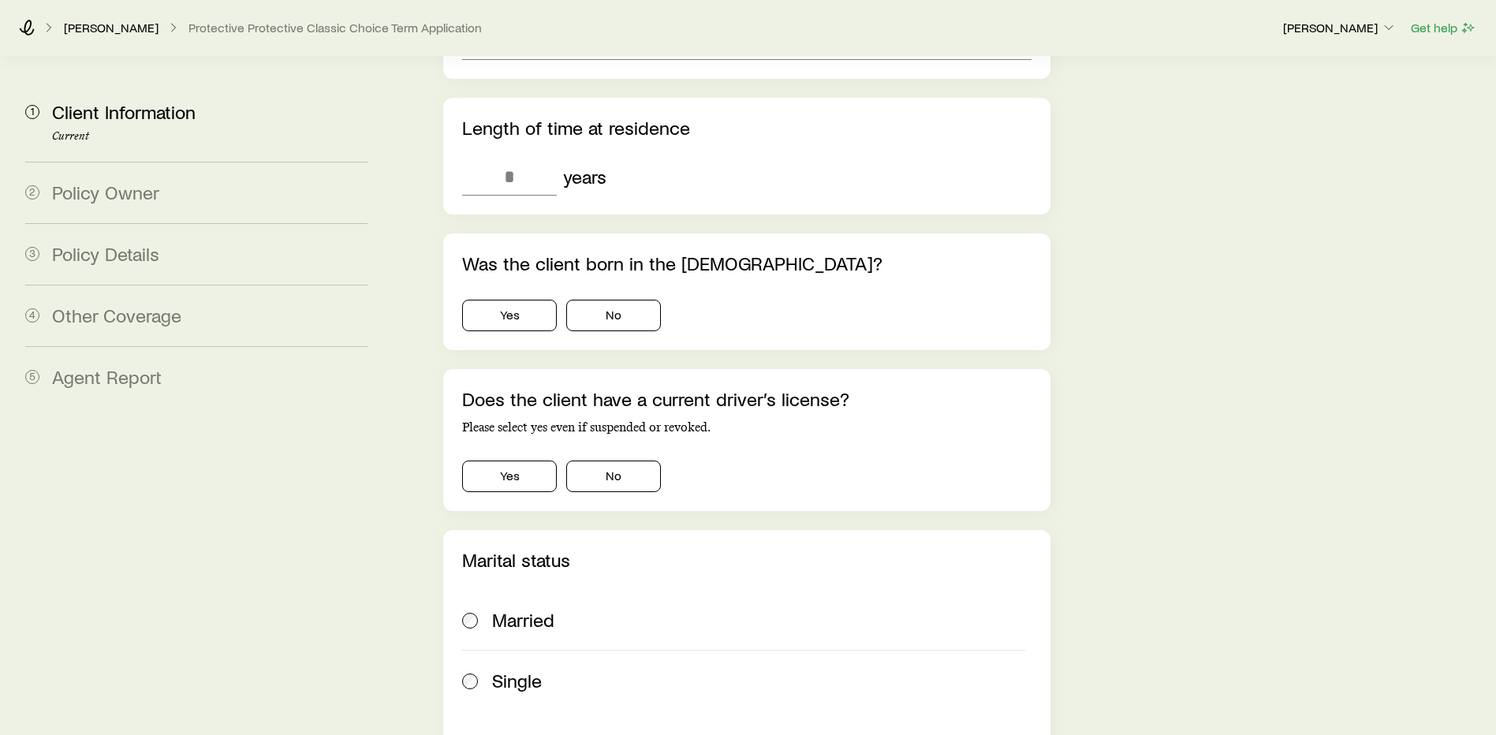
click at [515, 288] on div "Was the client born in the [DEMOGRAPHIC_DATA]? Yes No" at bounding box center [746, 291] width 607 height 117
click at [521, 300] on button "Yes" at bounding box center [509, 316] width 95 height 32
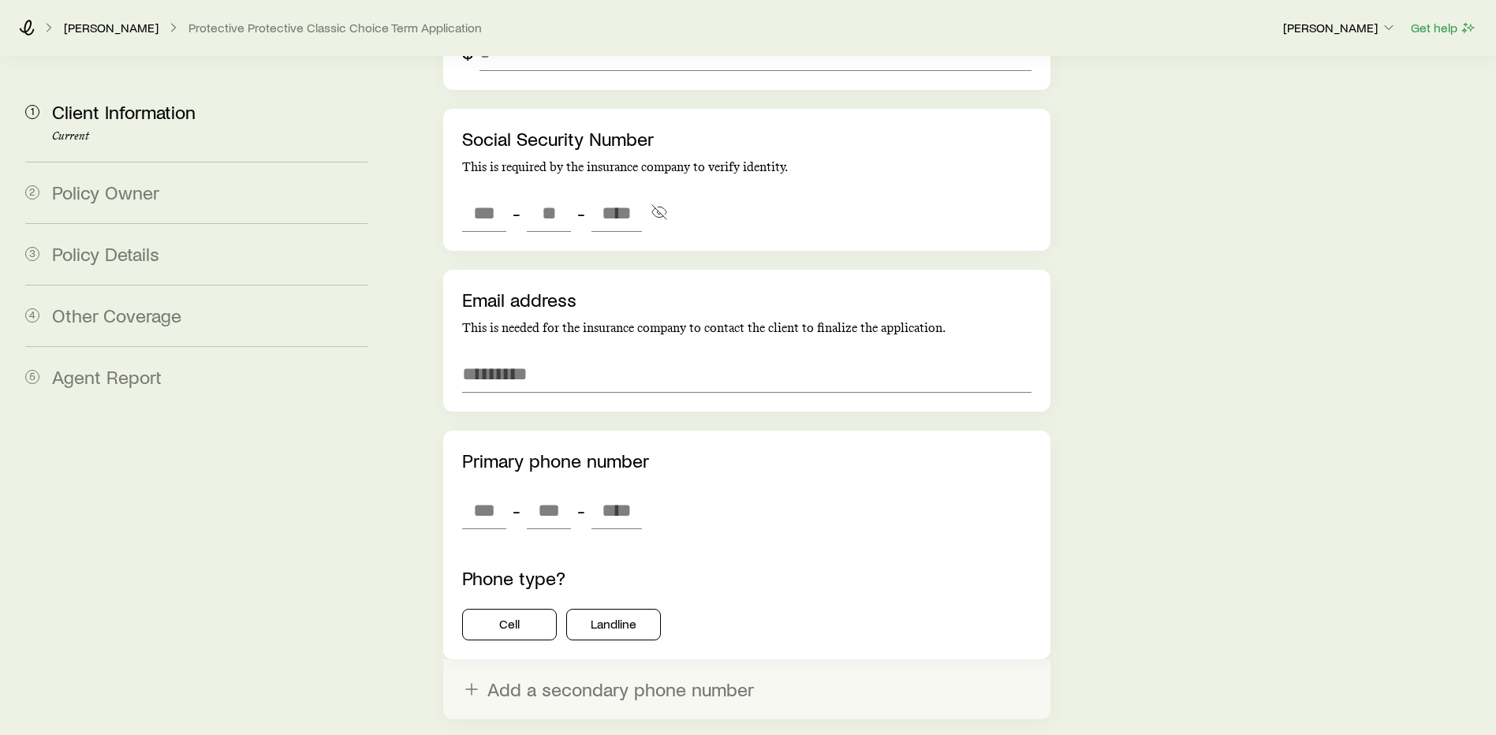
scroll to position [3107, 0]
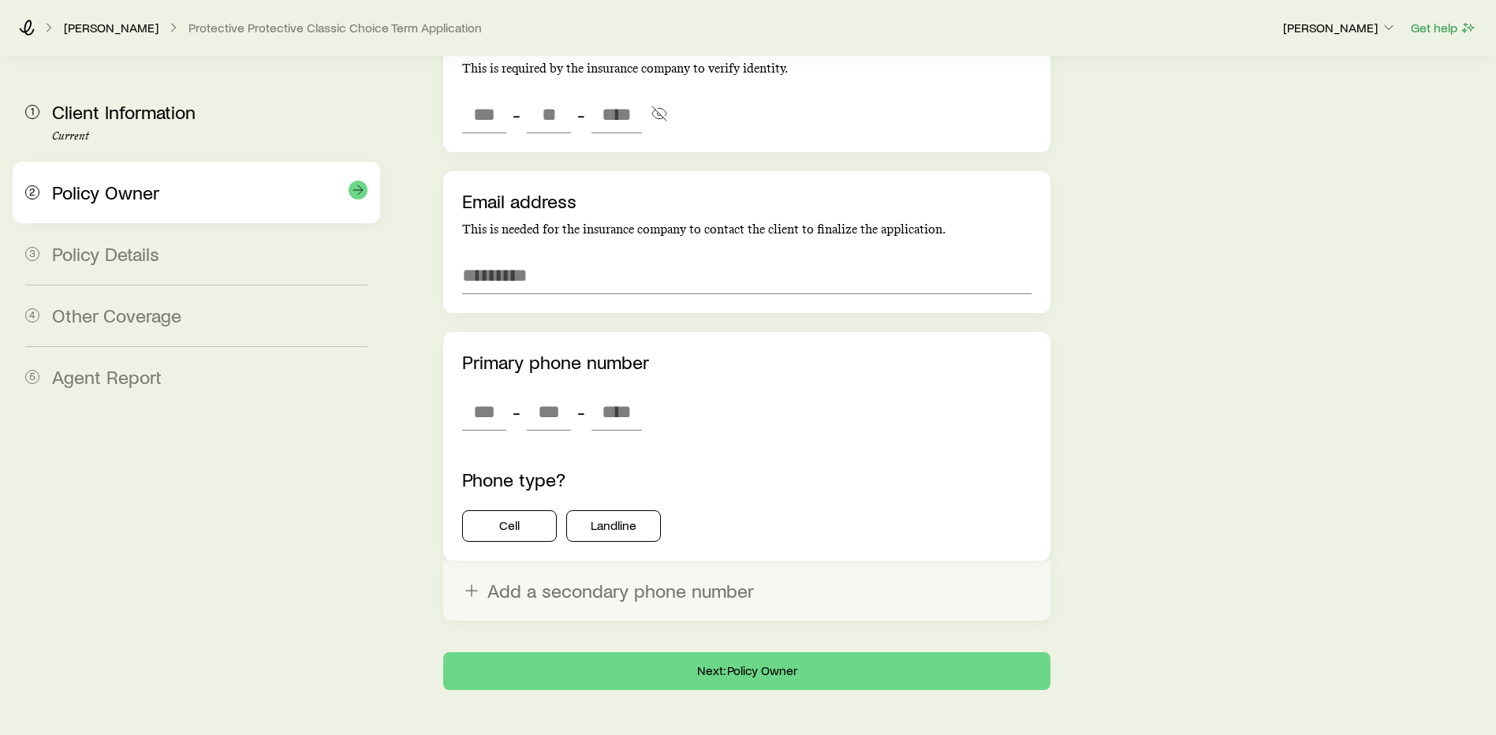
click at [110, 208] on div "2 Policy Owner" at bounding box center [196, 193] width 342 height 62
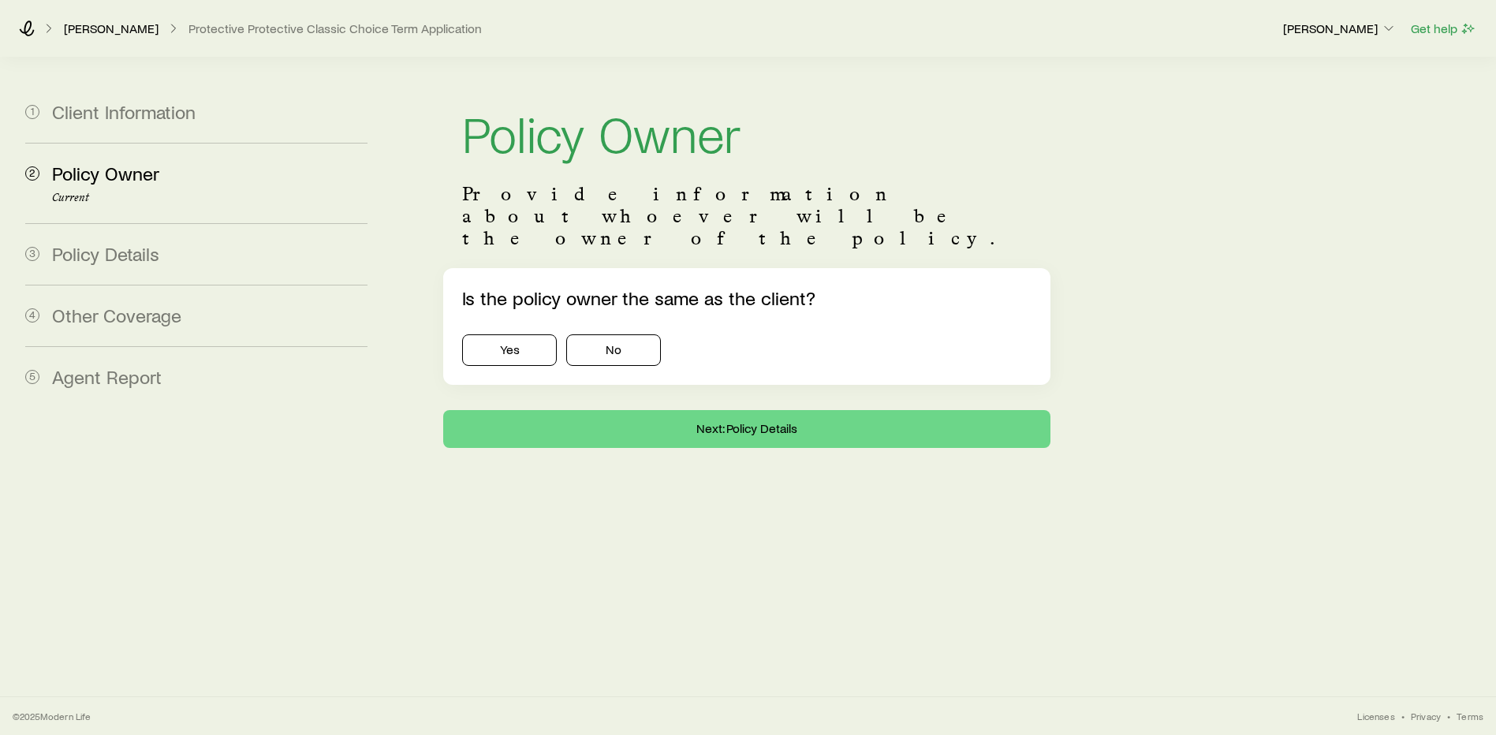
scroll to position [0, 0]
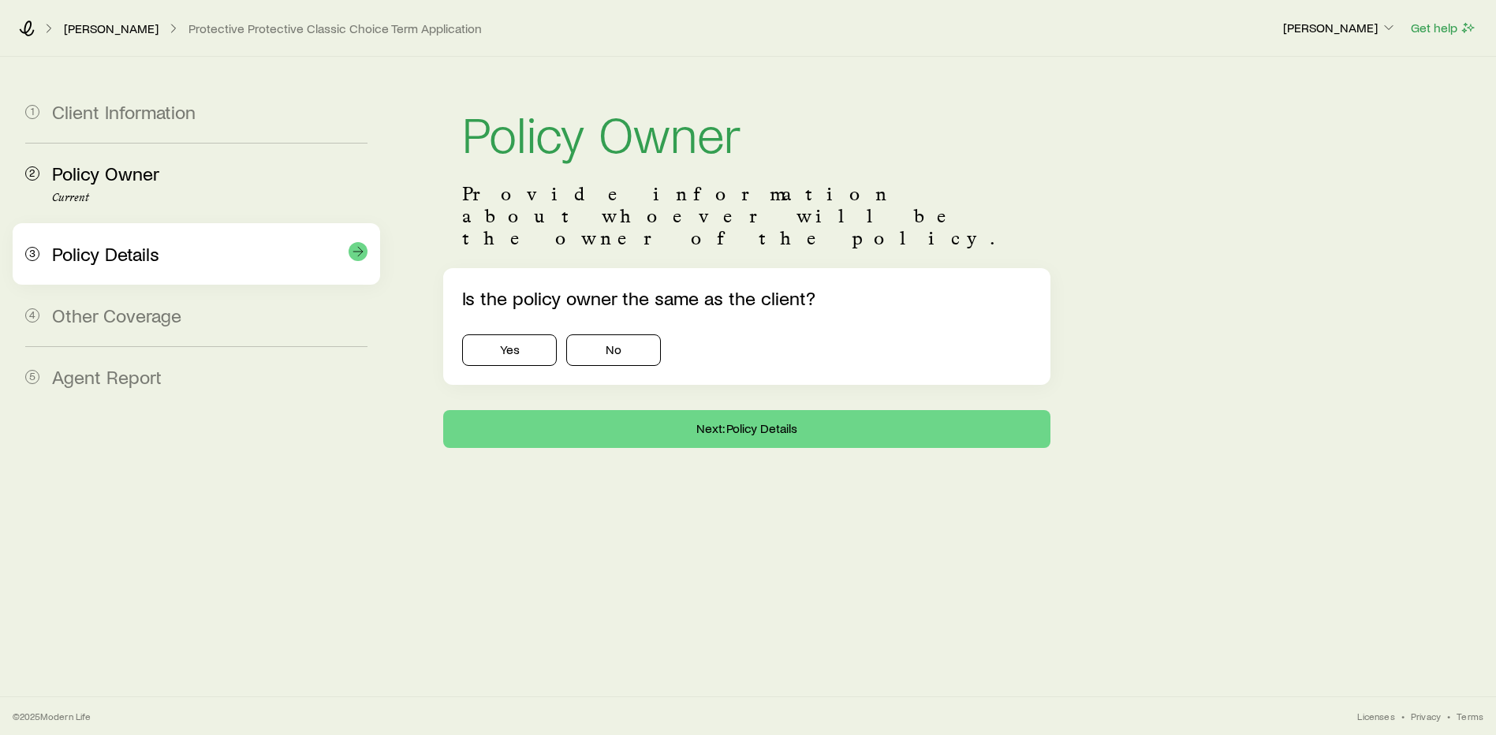
click at [121, 242] on span "Policy Details" at bounding box center [105, 253] width 107 height 23
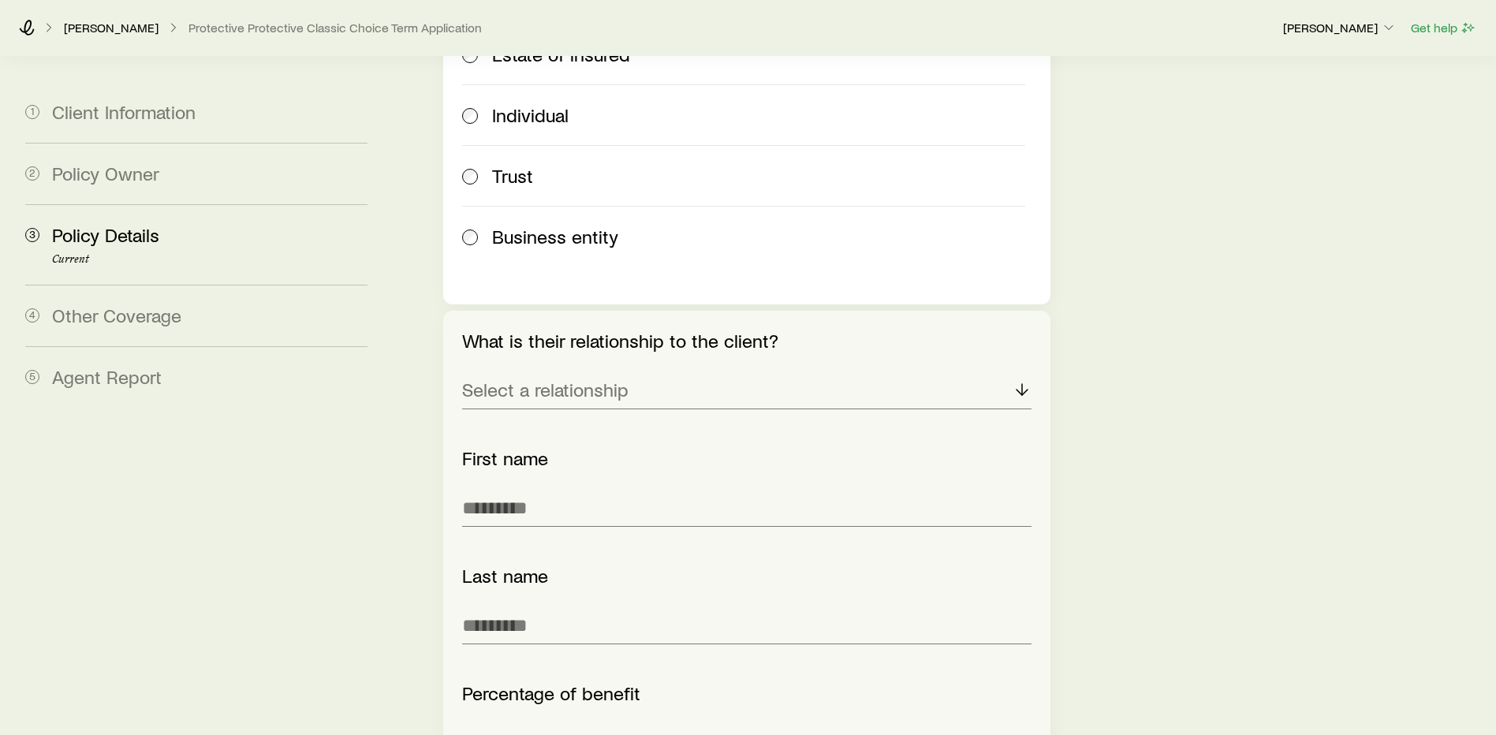
scroll to position [2051, 0]
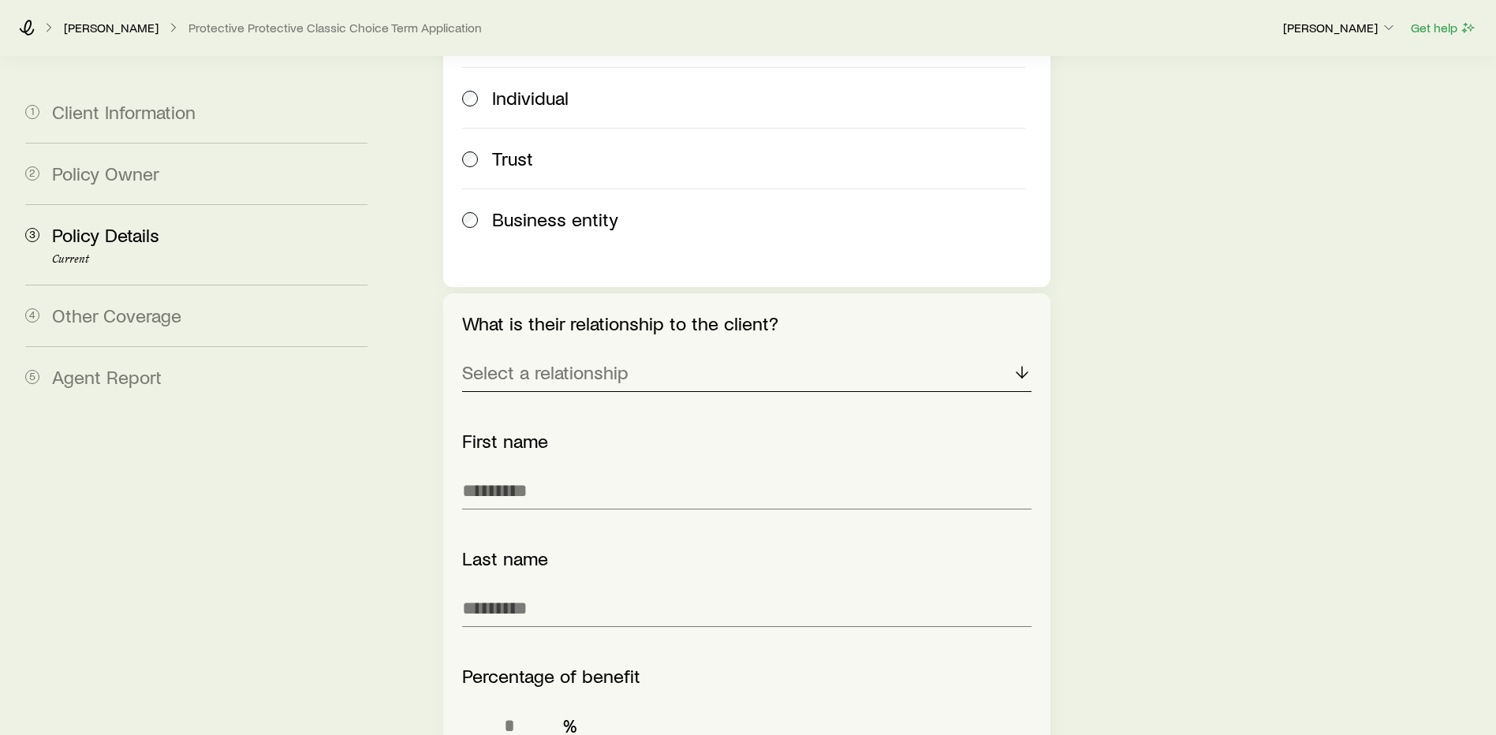
click at [559, 361] on p "Select a relationship" at bounding box center [545, 372] width 166 height 22
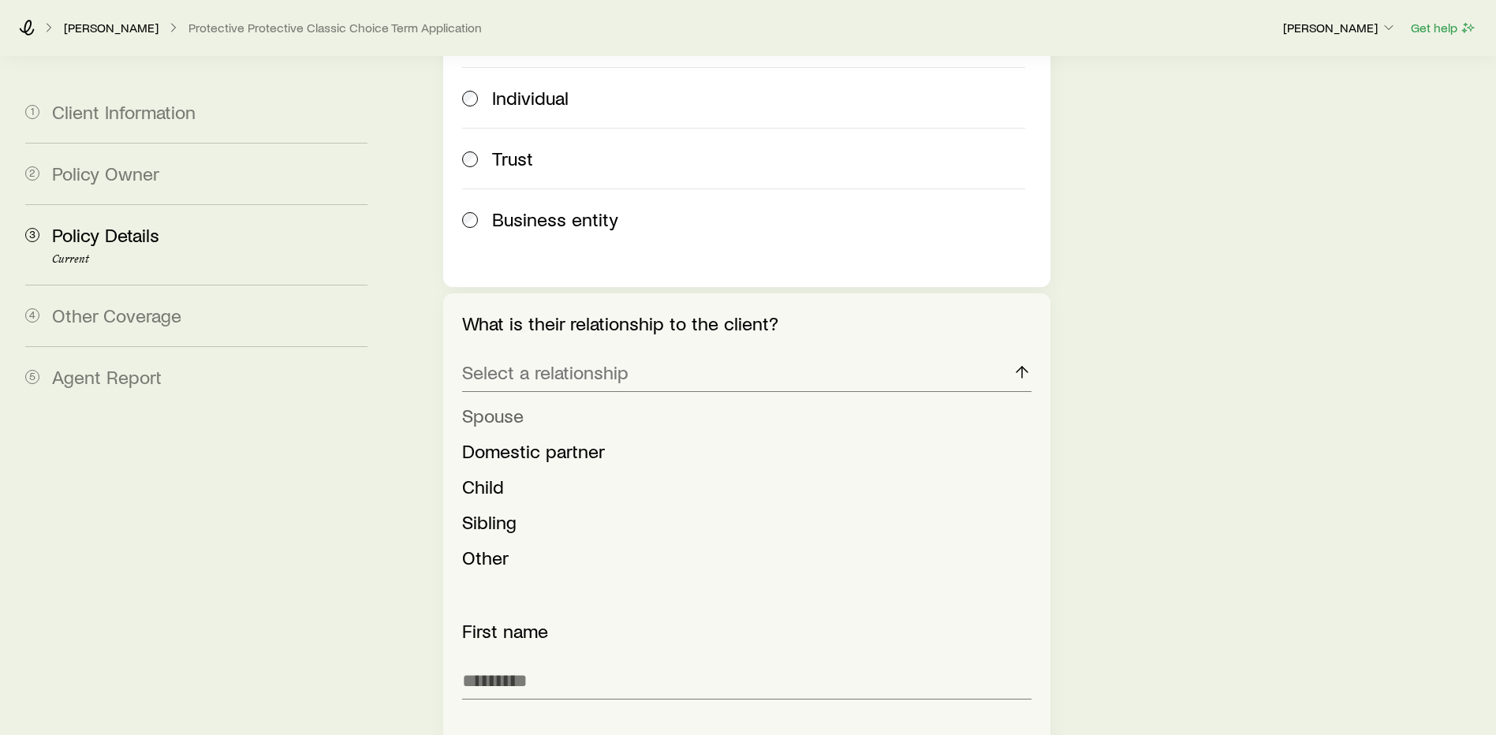
click at [528, 398] on li "Spouse" at bounding box center [742, 415] width 560 height 35
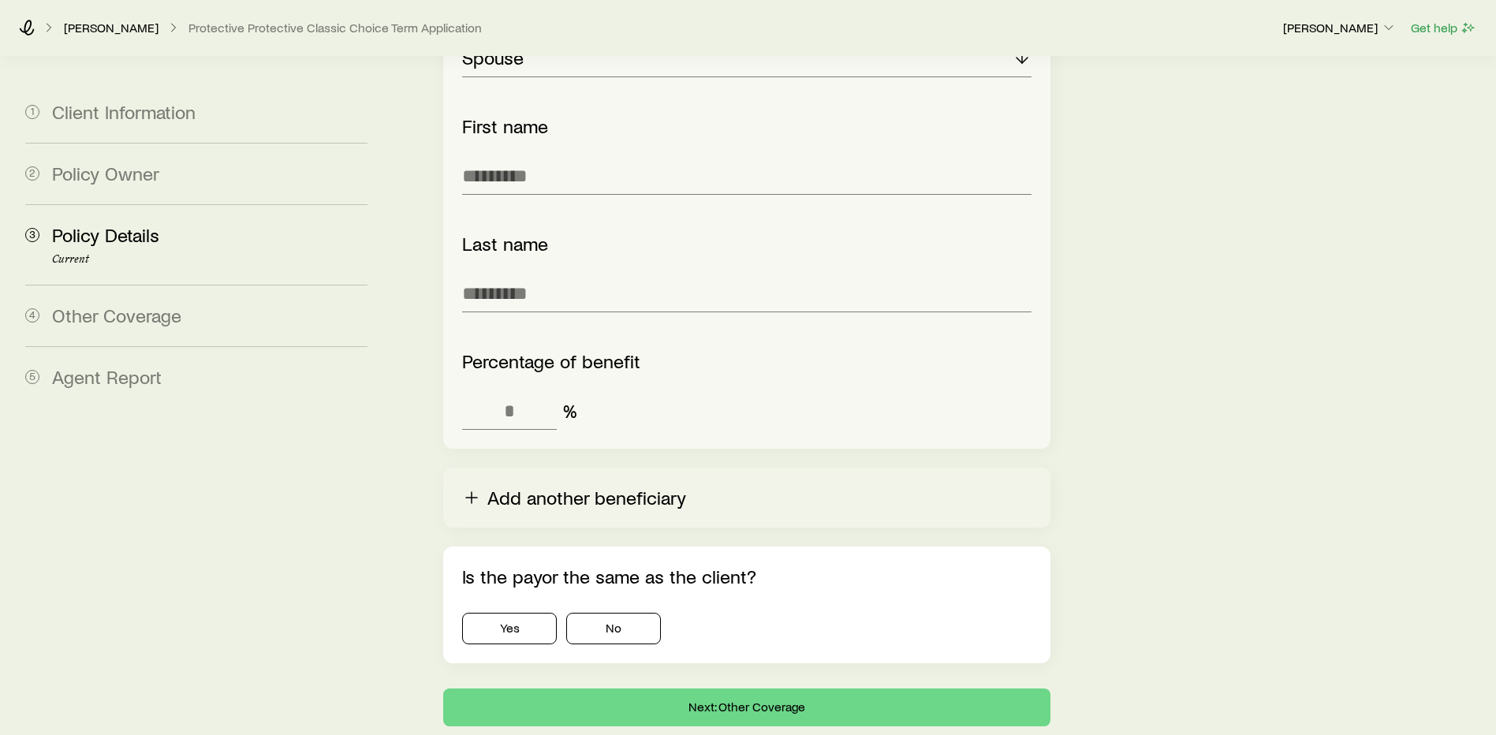
scroll to position [2366, 0]
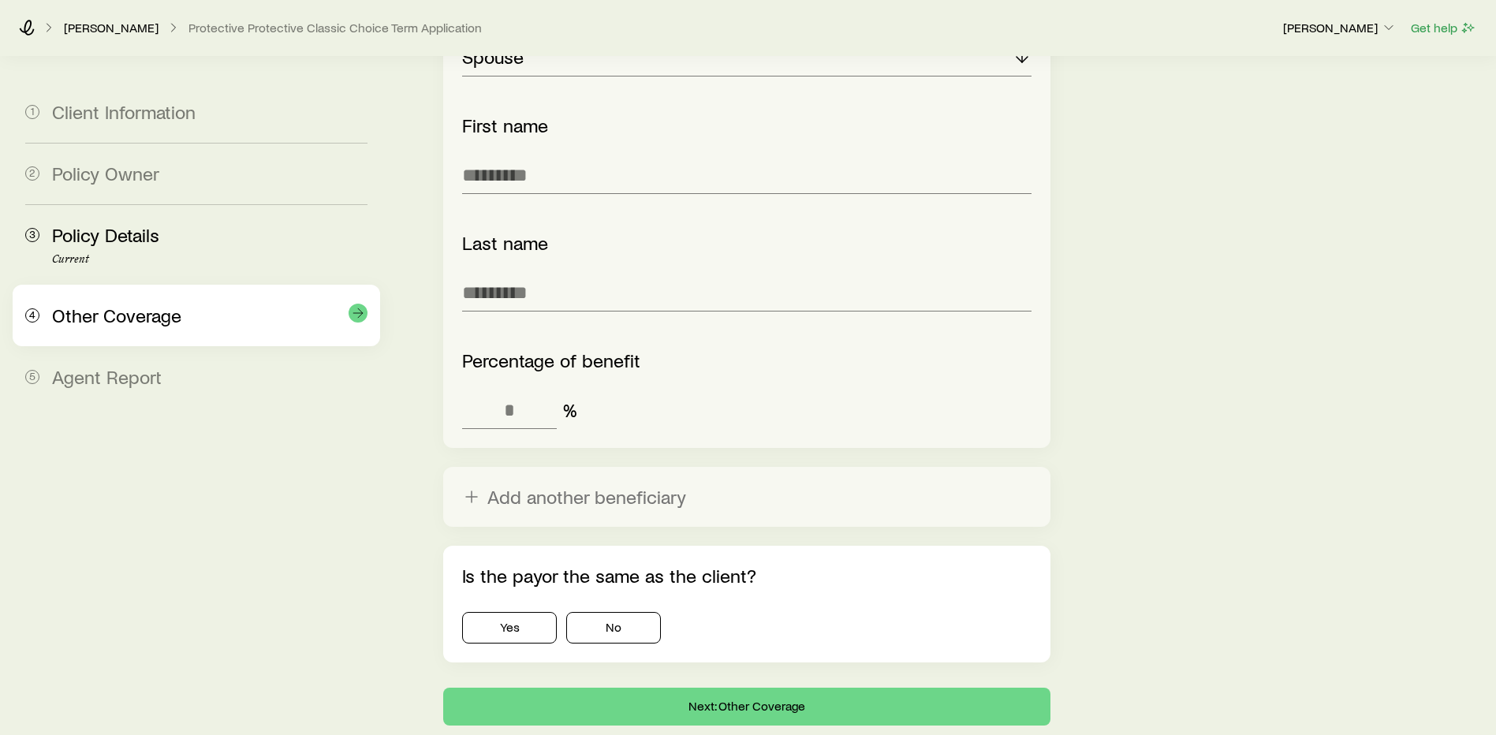
click at [122, 317] on span "Other Coverage" at bounding box center [116, 315] width 129 height 23
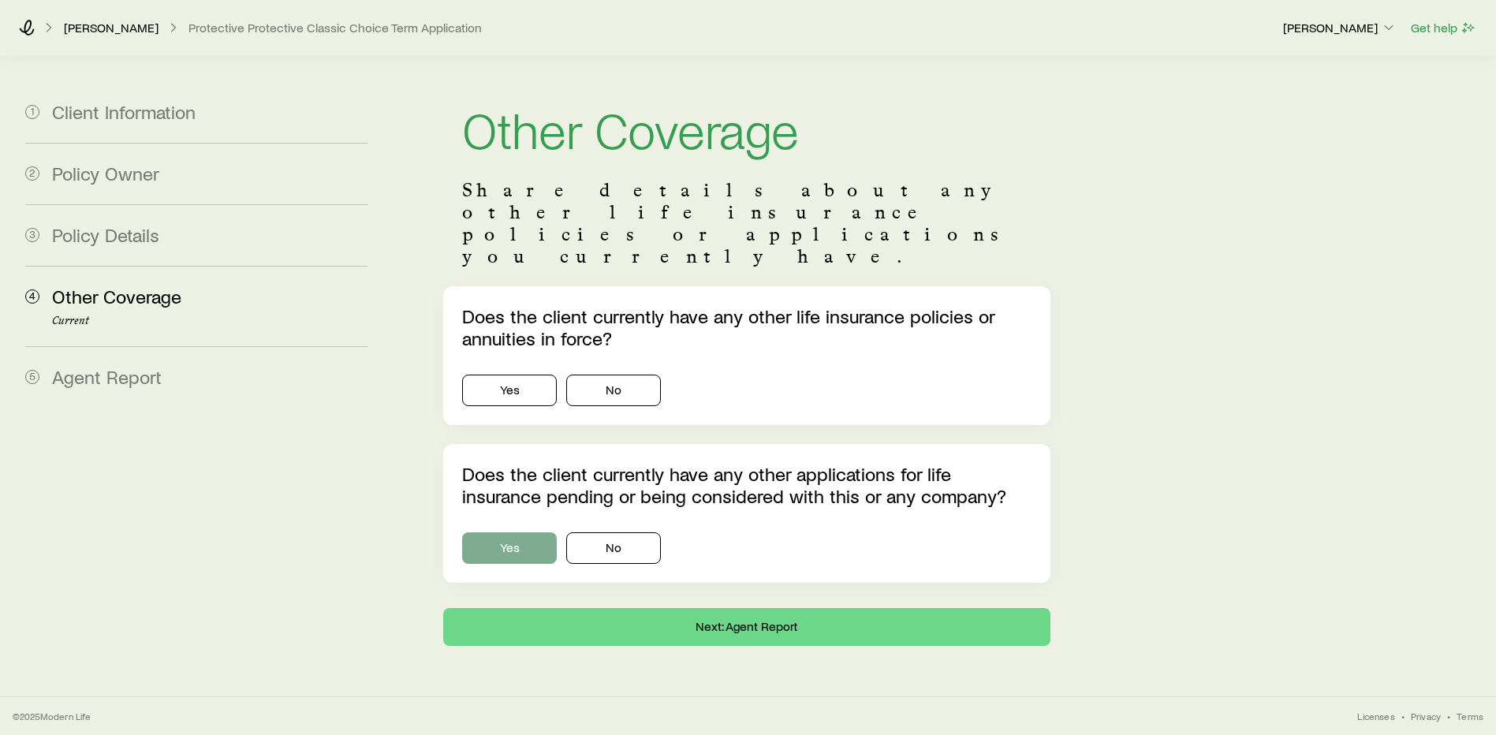
scroll to position [72, 0]
click at [499, 375] on button "Yes" at bounding box center [509, 391] width 95 height 32
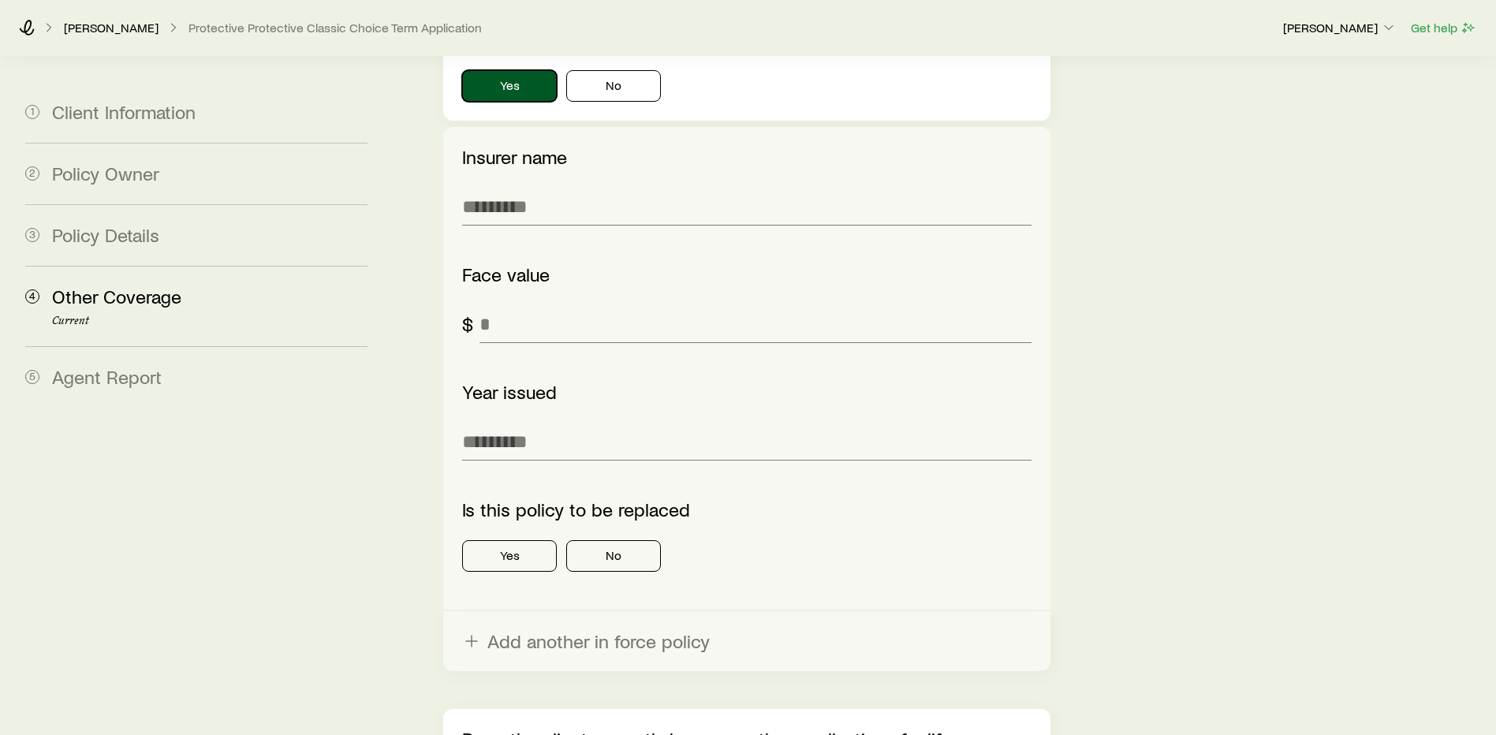
scroll to position [387, 0]
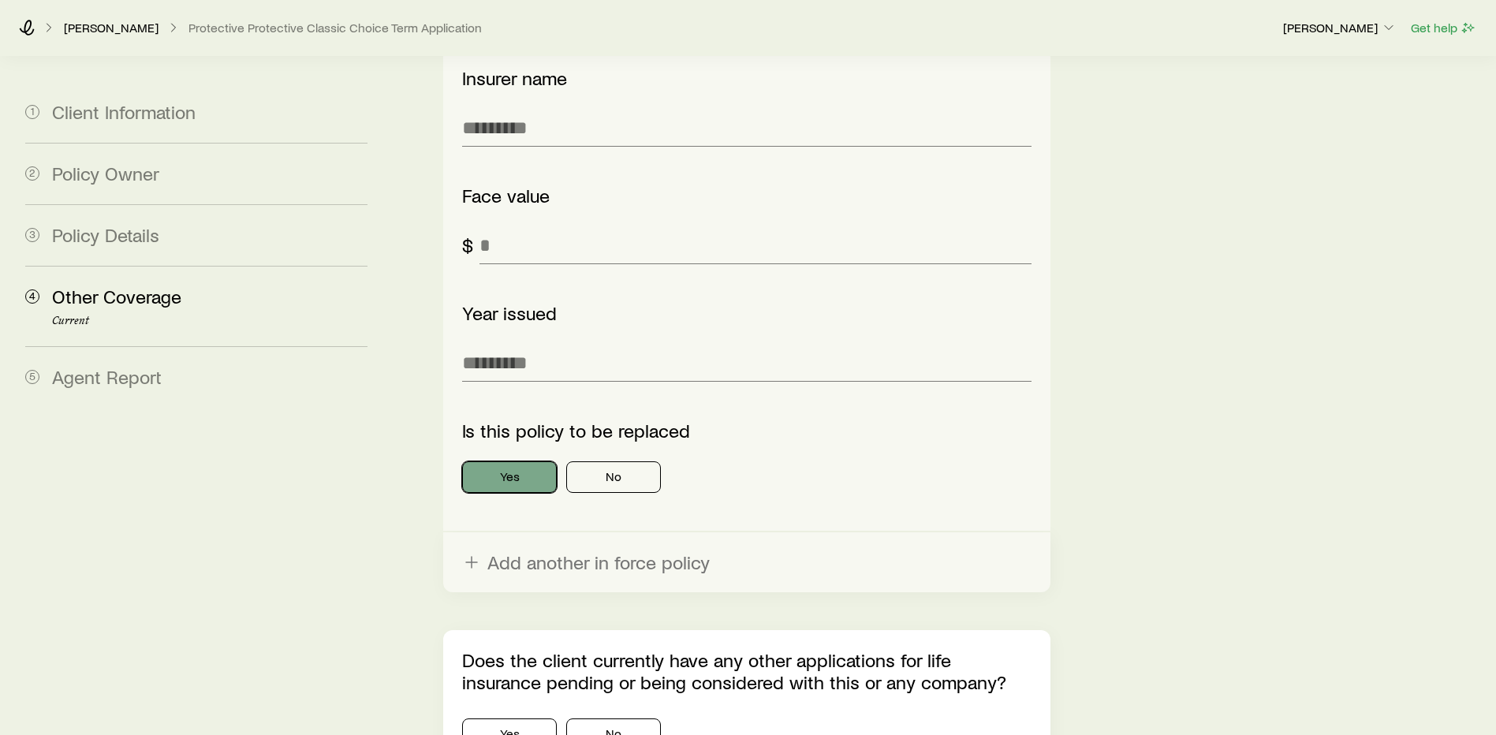
click at [506, 461] on button "Yes" at bounding box center [509, 477] width 95 height 32
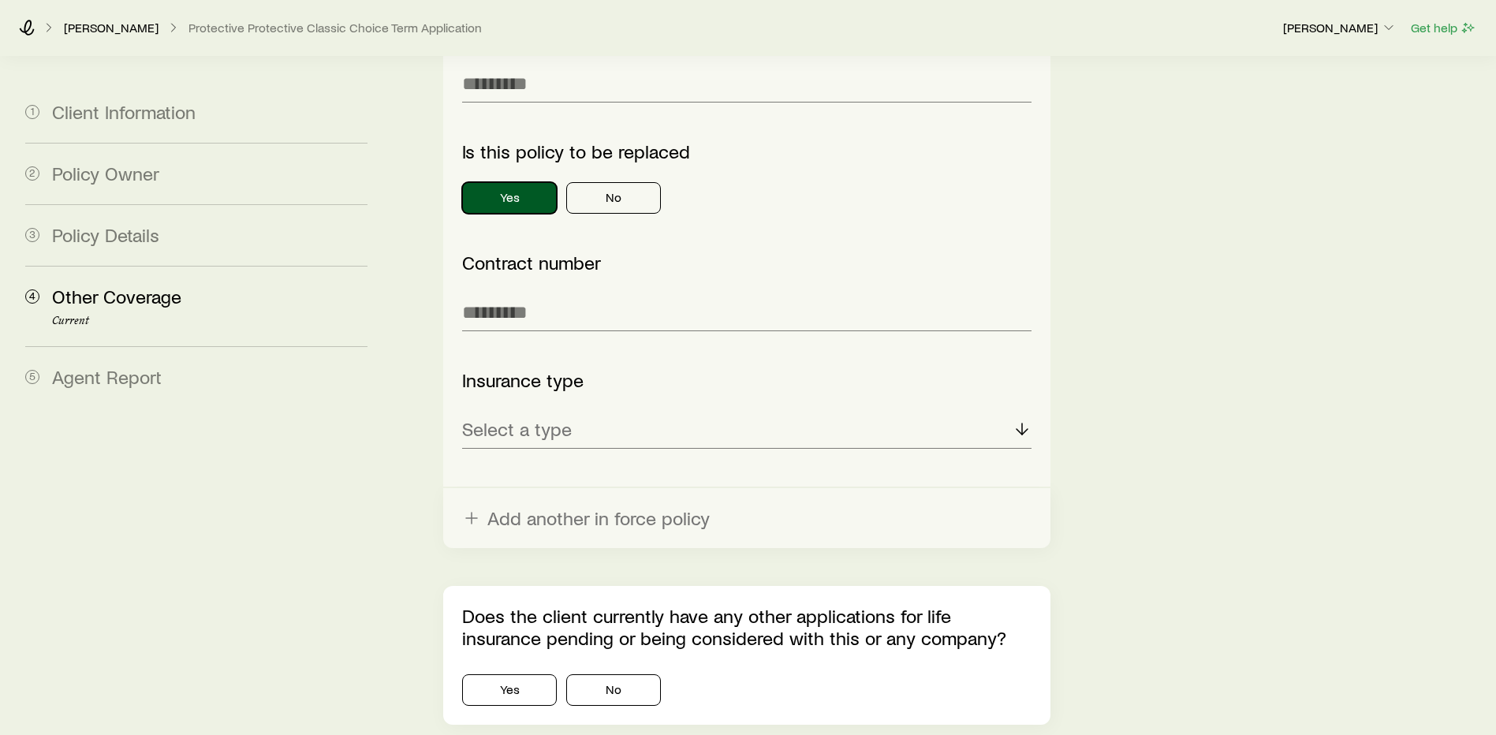
scroll to position [703, 0]
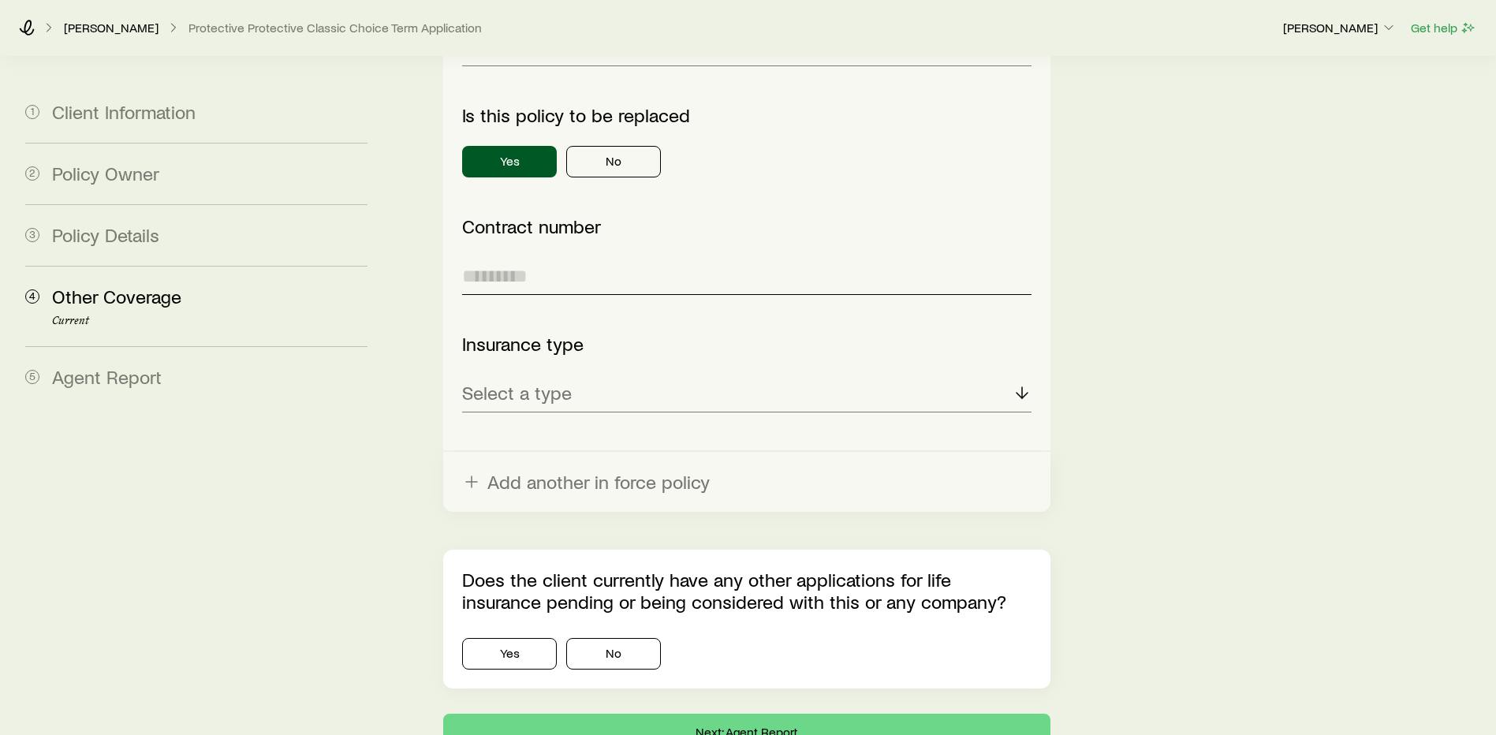
click at [505, 257] on input "text" at bounding box center [747, 276] width 570 height 38
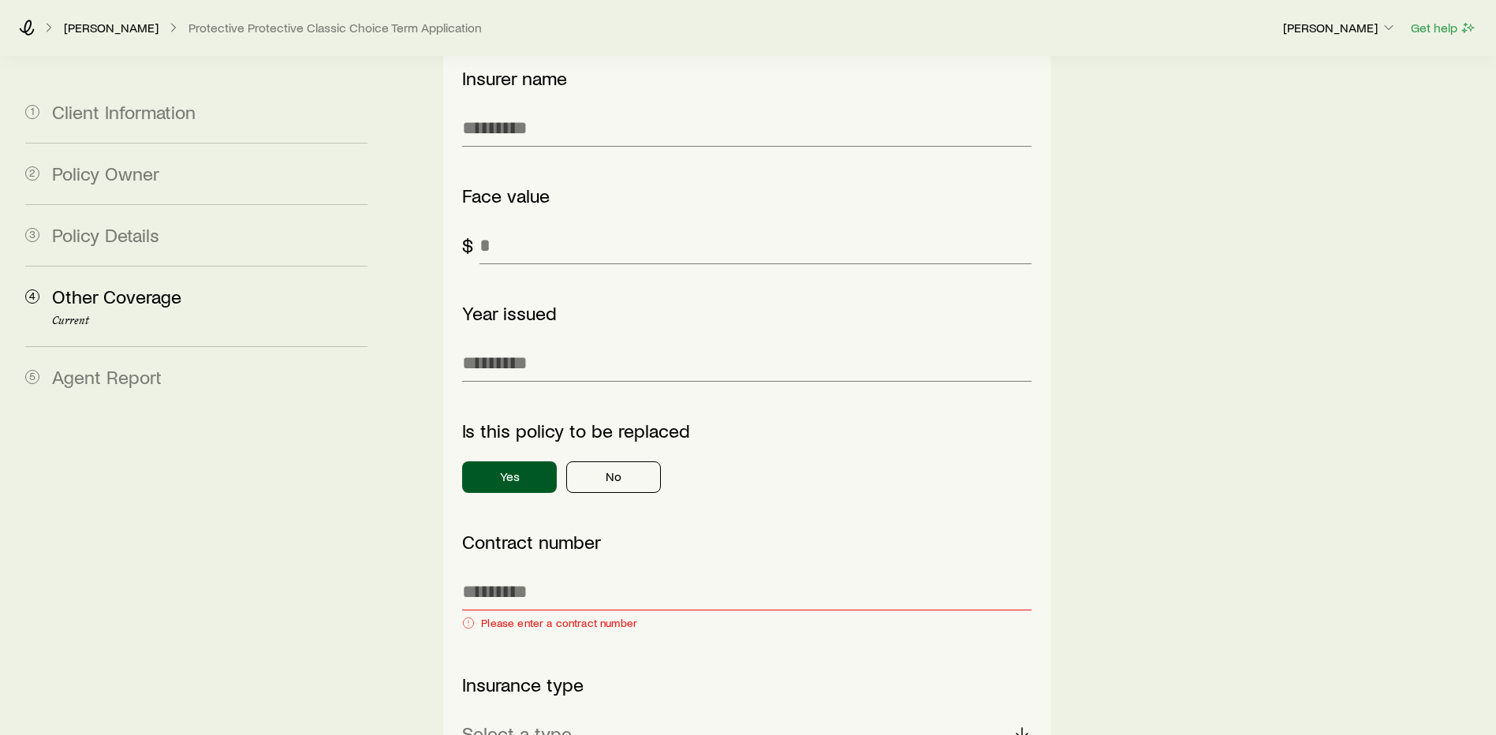
scroll to position [790, 0]
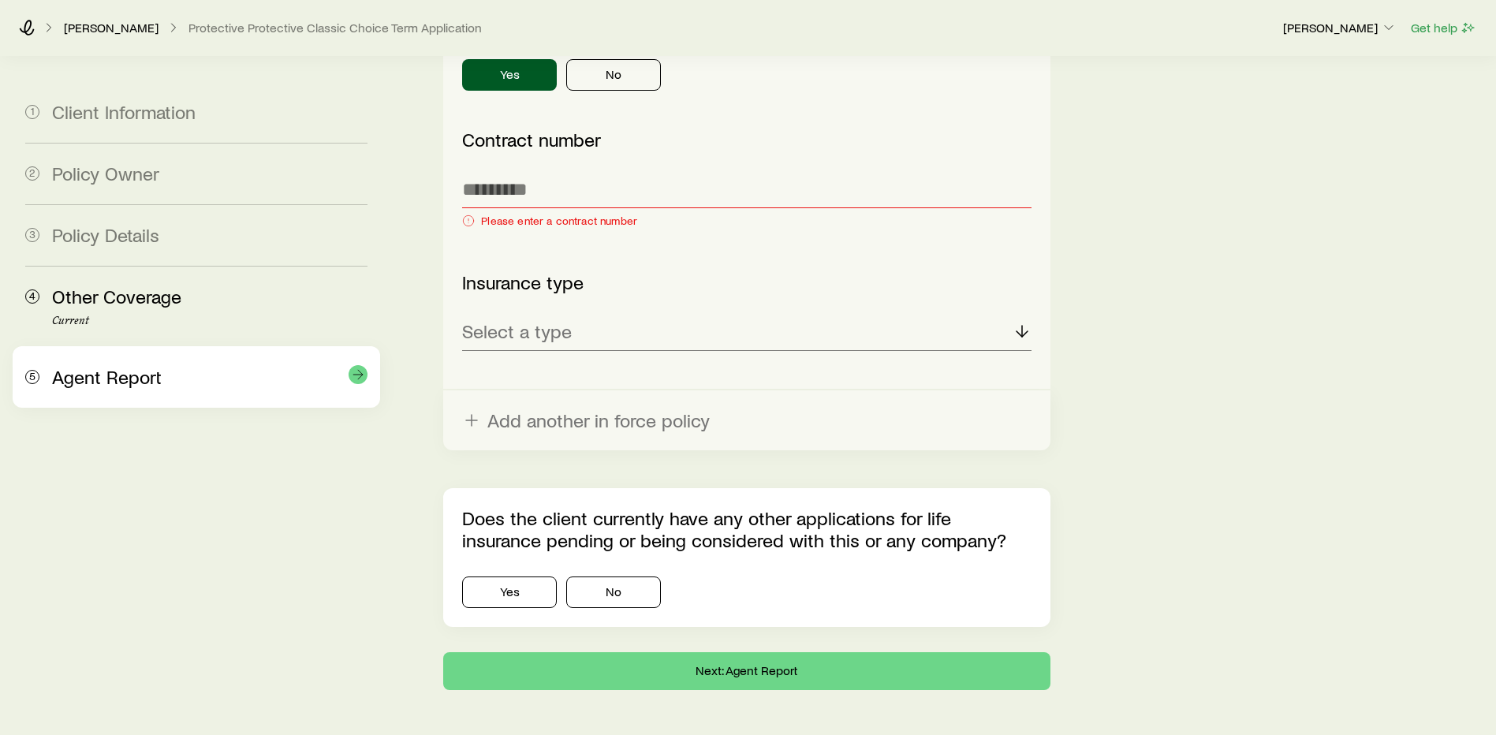
click at [159, 389] on div "5 Agent Report" at bounding box center [196, 377] width 342 height 62
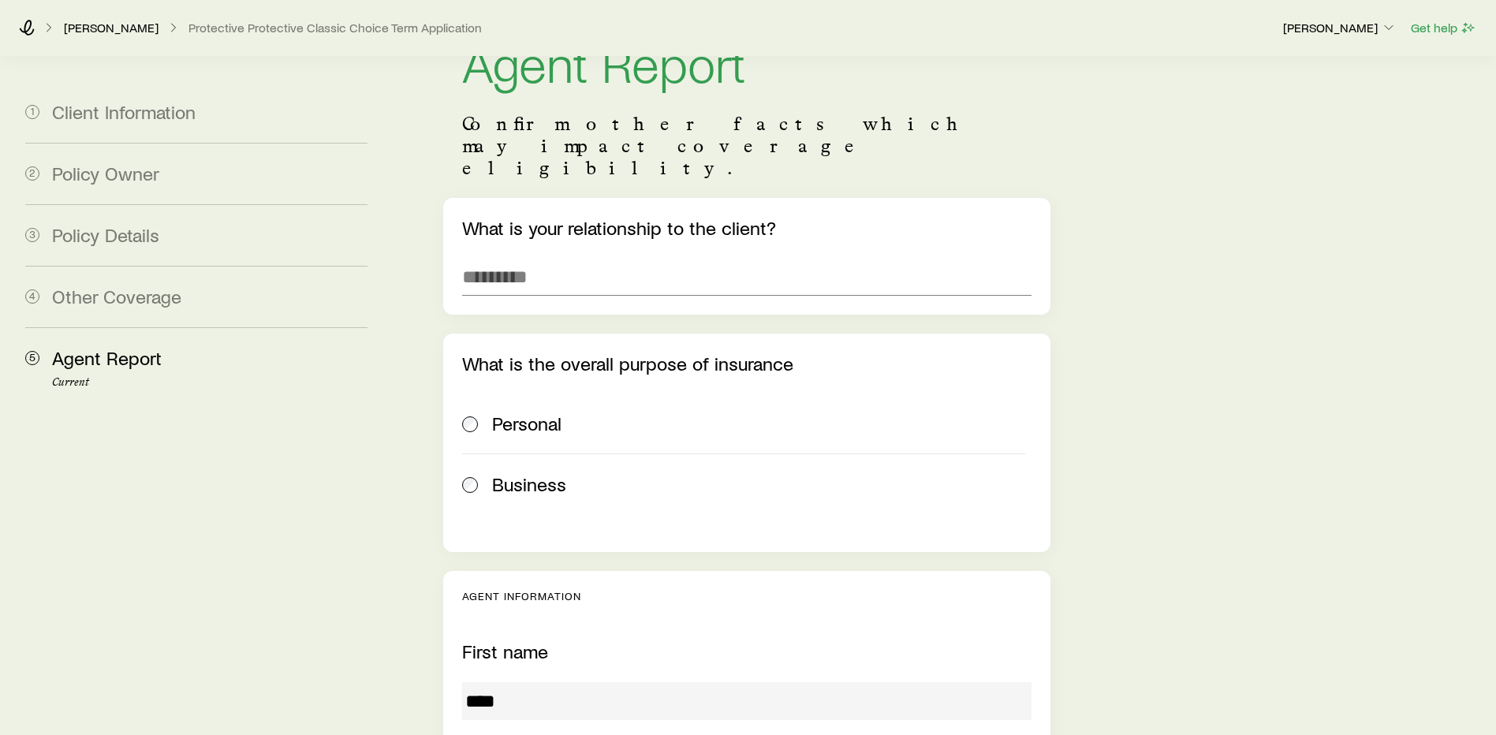
scroll to position [0, 0]
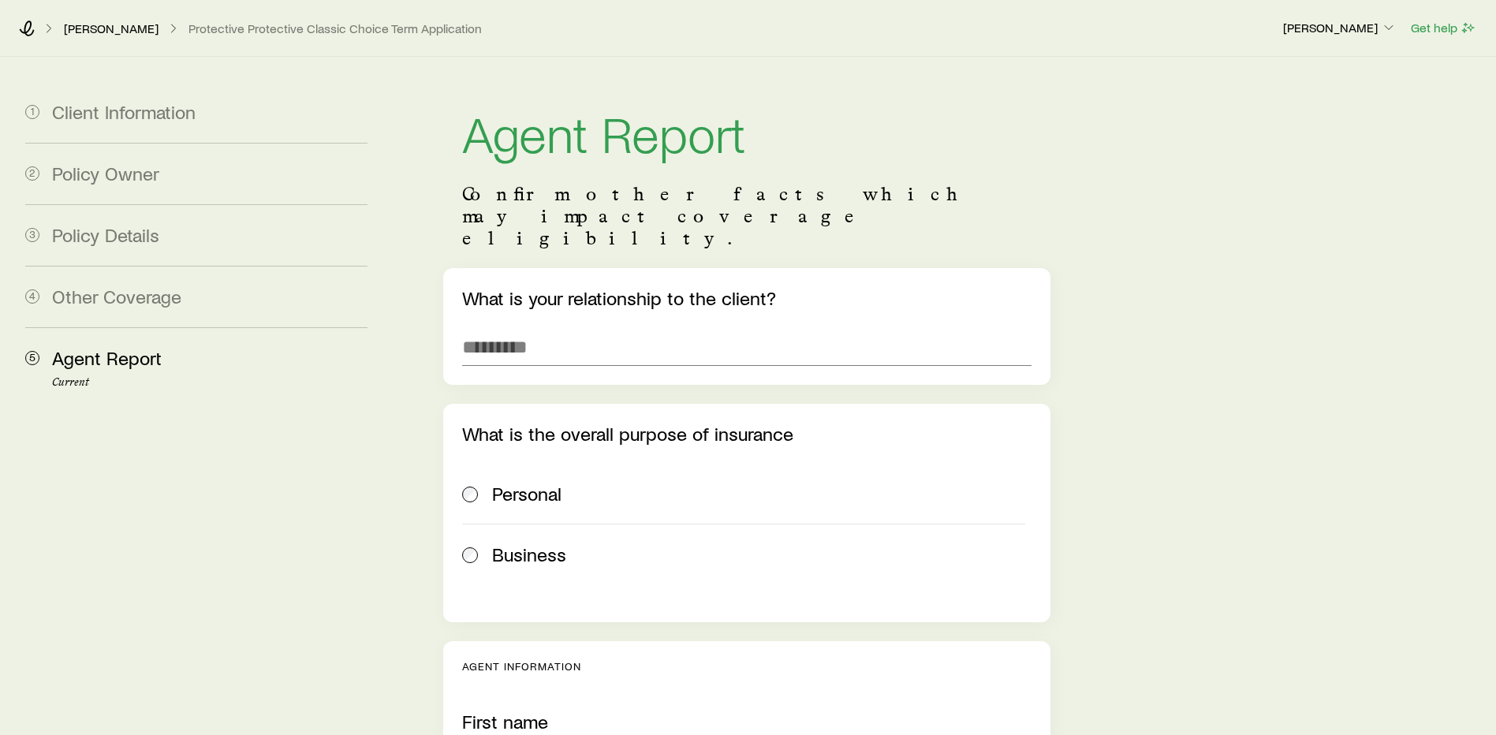
click at [947, 123] on h1 "Agent Report" at bounding box center [747, 132] width 570 height 50
